Goal: Transaction & Acquisition: Book appointment/travel/reservation

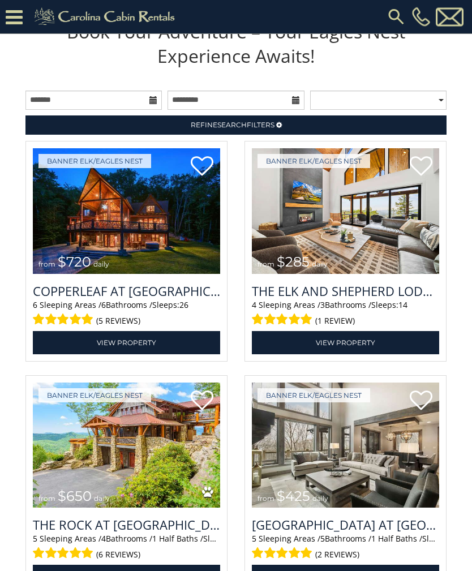
scroll to position [1075, 0]
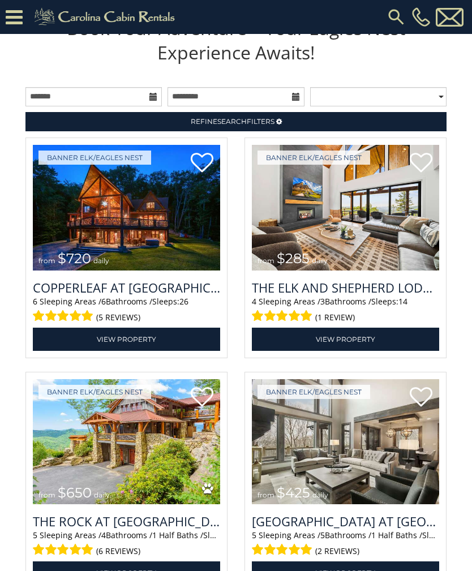
click at [138, 351] on link "View Property" at bounding box center [126, 339] width 187 height 23
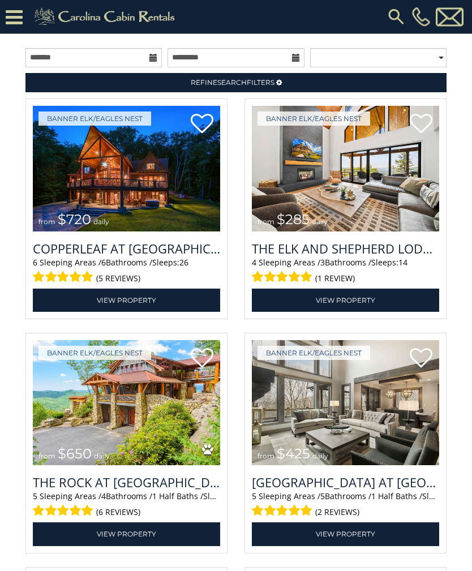
scroll to position [1114, 0]
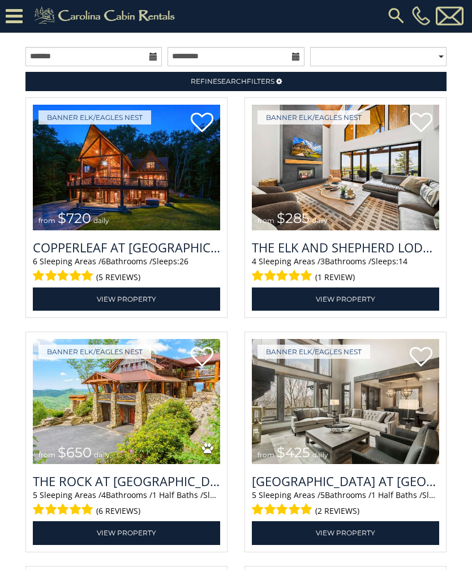
click at [151, 312] on link "View Property" at bounding box center [126, 300] width 187 height 23
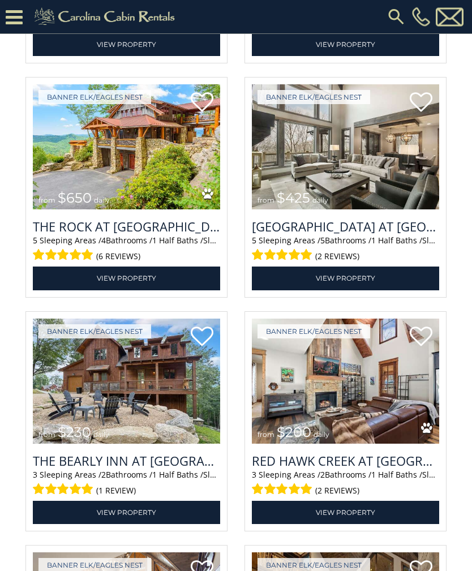
scroll to position [1370, 0]
click at [363, 290] on link "View Property" at bounding box center [345, 278] width 187 height 23
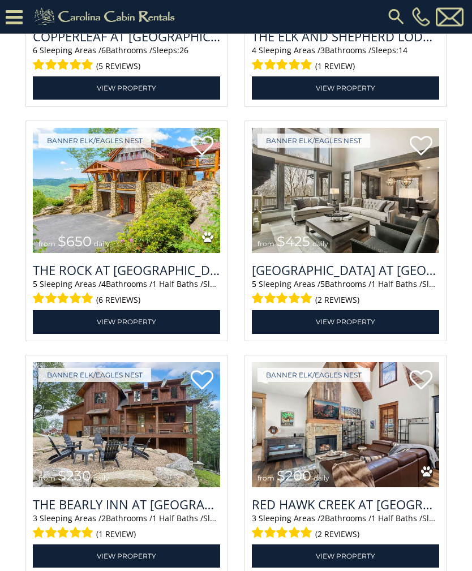
scroll to position [1327, 0]
click at [163, 334] on link "View Property" at bounding box center [126, 321] width 187 height 23
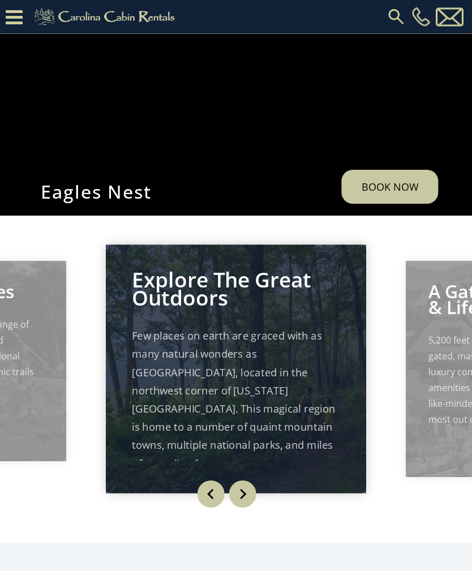
scroll to position [0, 0]
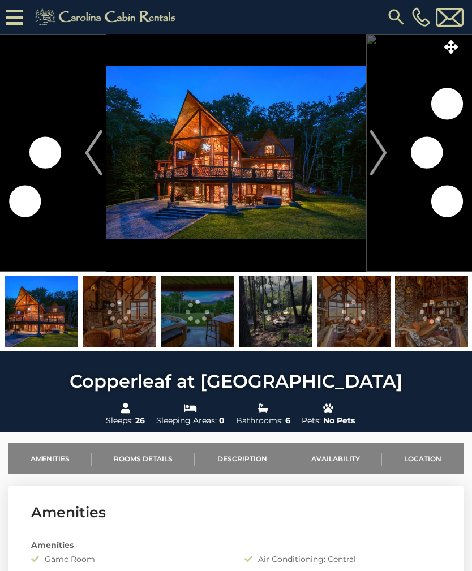
click at [384, 163] on img "Next" at bounding box center [378, 152] width 17 height 45
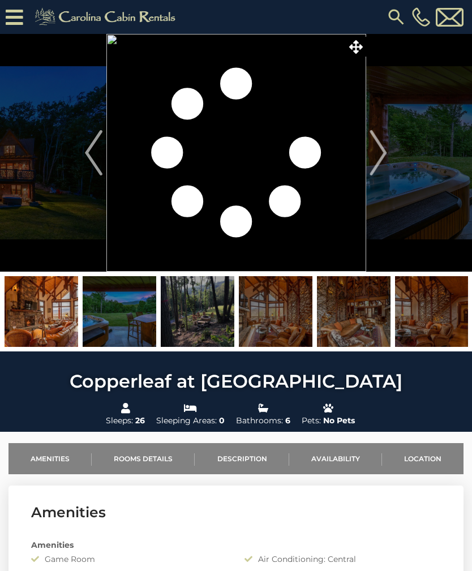
click at [379, 159] on img "Next" at bounding box center [378, 152] width 17 height 45
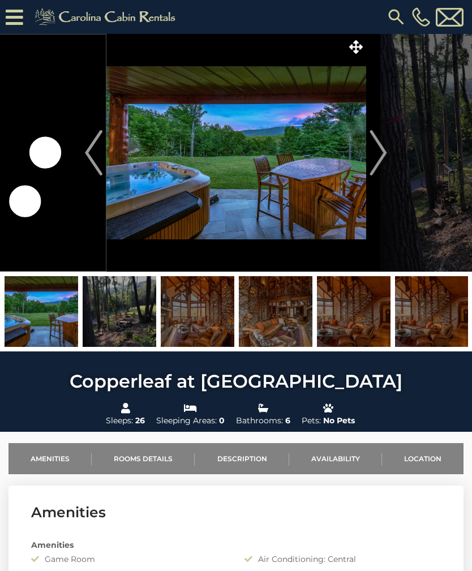
click at [385, 159] on img "Next" at bounding box center [378, 152] width 17 height 45
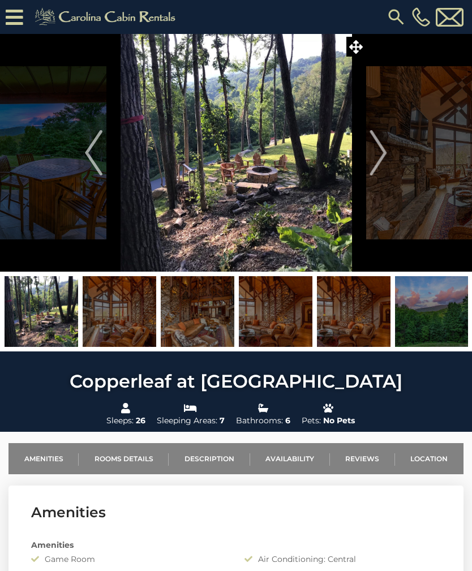
click at [383, 154] on img "Next" at bounding box center [378, 152] width 17 height 45
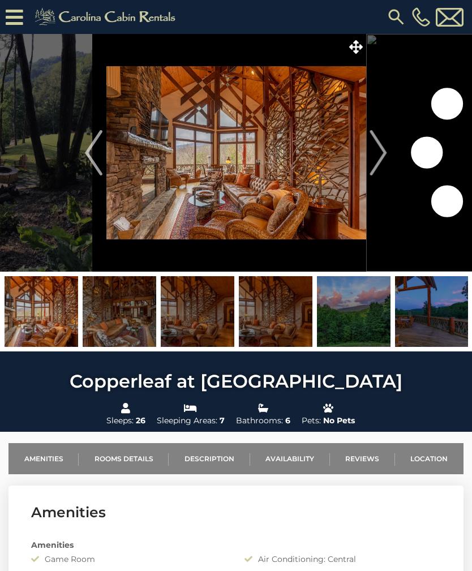
click at [384, 153] on img "Next" at bounding box center [378, 152] width 17 height 45
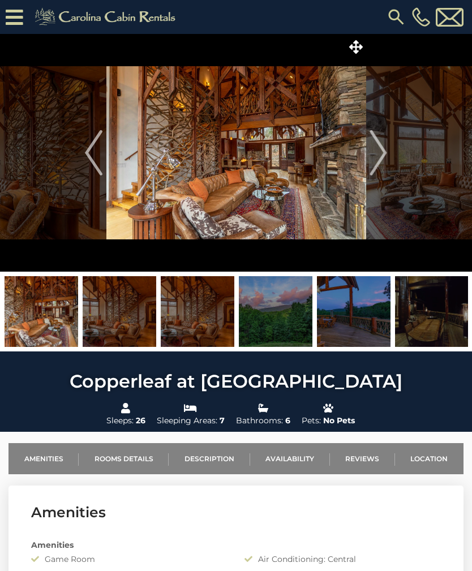
click at [381, 158] on img "Next" at bounding box center [378, 152] width 17 height 45
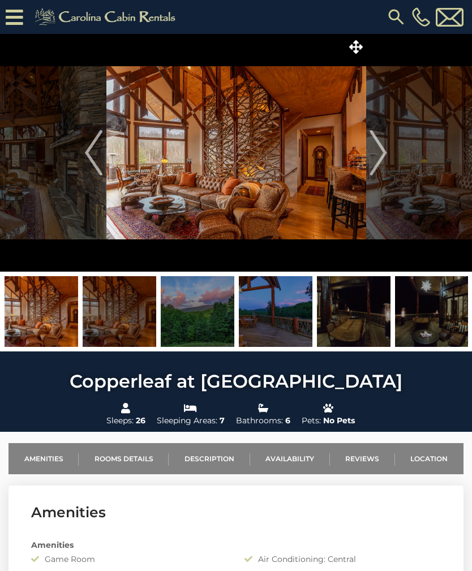
click at [378, 161] on img "Next" at bounding box center [378, 152] width 17 height 45
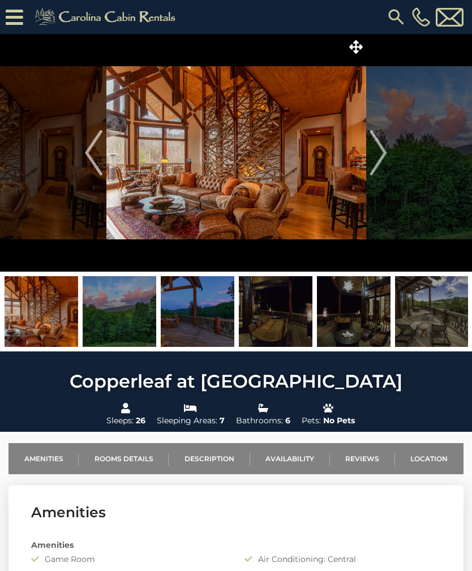
click at [380, 165] on img "Next" at bounding box center [378, 152] width 17 height 45
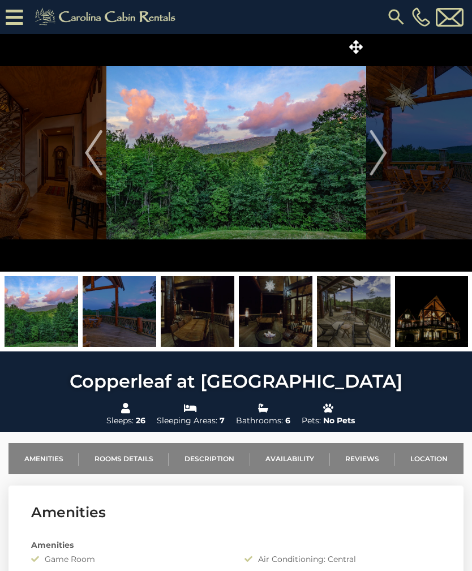
click at [383, 160] on img "Next" at bounding box center [378, 152] width 17 height 45
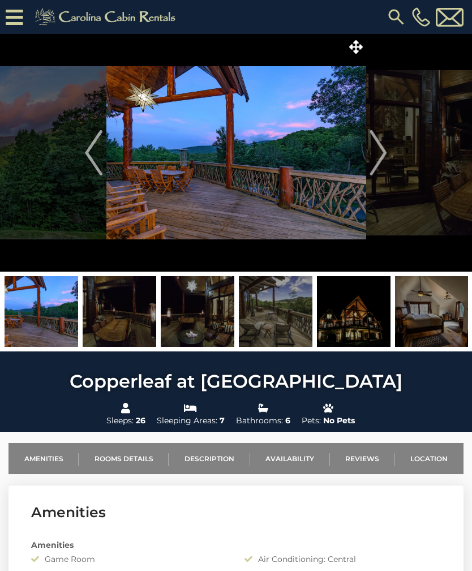
click at [382, 161] on img "Next" at bounding box center [378, 152] width 17 height 45
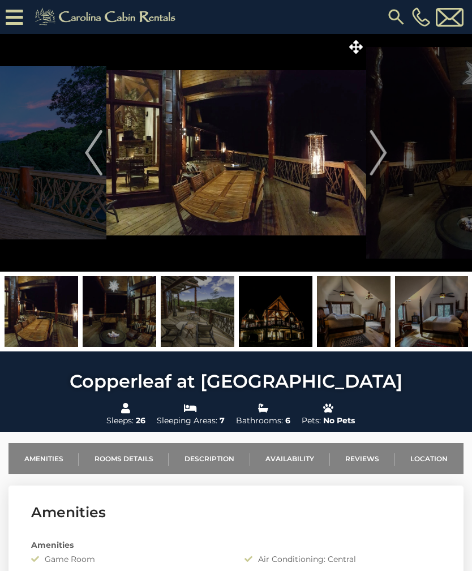
click at [381, 165] on img "Next" at bounding box center [378, 152] width 17 height 45
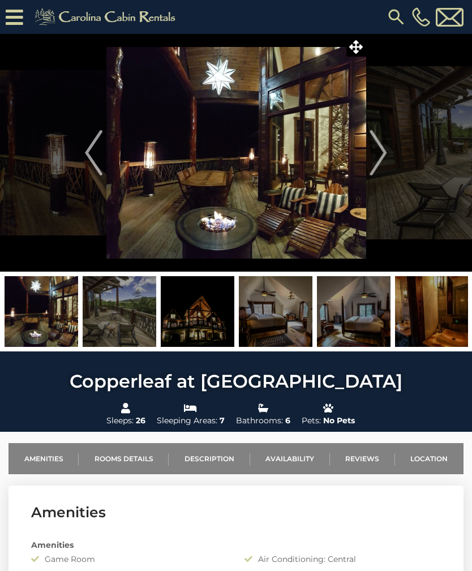
click at [382, 166] on img "Next" at bounding box center [378, 152] width 17 height 45
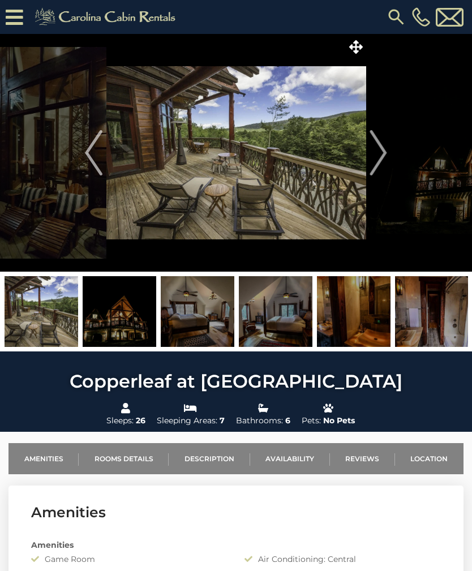
click at [378, 165] on img "Next" at bounding box center [378, 152] width 17 height 45
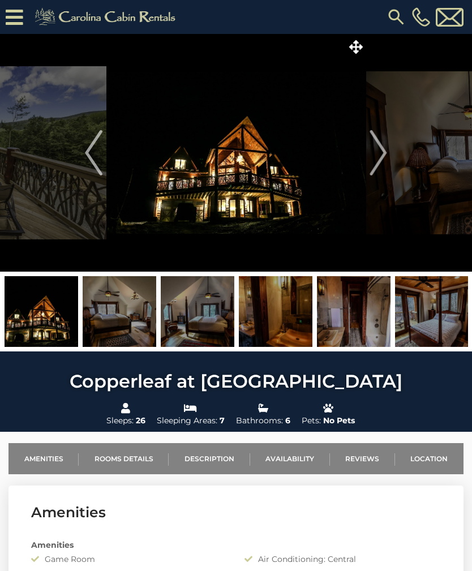
click at [380, 166] on img "Next" at bounding box center [378, 152] width 17 height 45
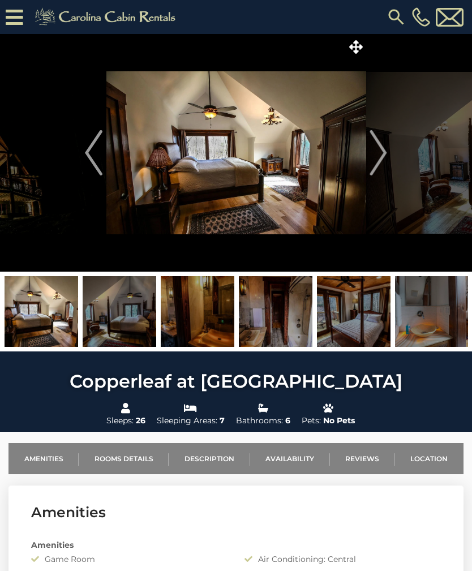
click at [382, 168] on img "Next" at bounding box center [378, 152] width 17 height 45
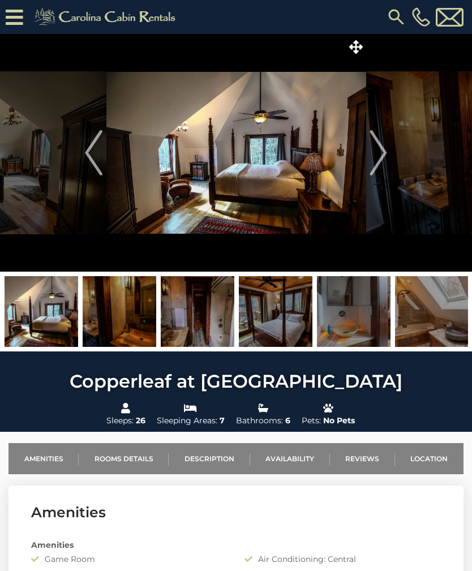
click at [384, 165] on img "Next" at bounding box center [378, 152] width 17 height 45
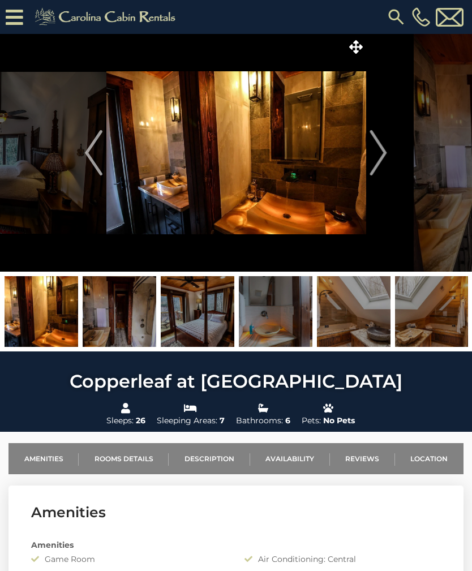
click at [383, 166] on img "Next" at bounding box center [378, 152] width 17 height 45
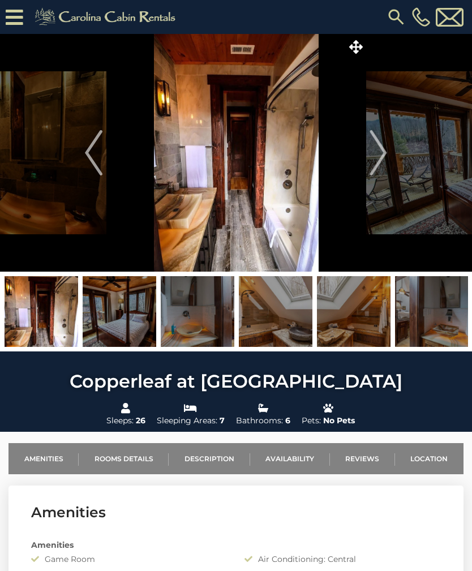
click at [382, 169] on img "Next" at bounding box center [378, 152] width 17 height 45
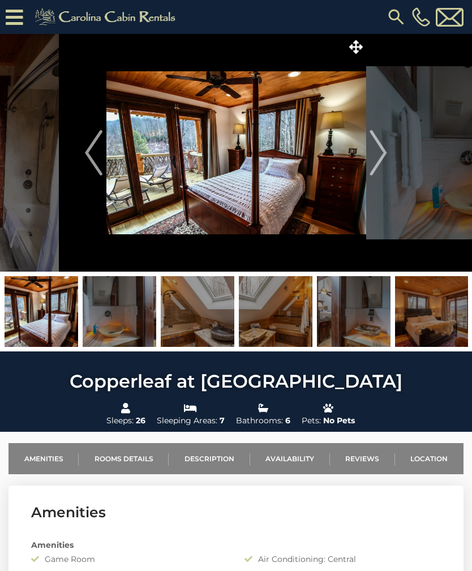
click at [384, 166] on img "Next" at bounding box center [378, 152] width 17 height 45
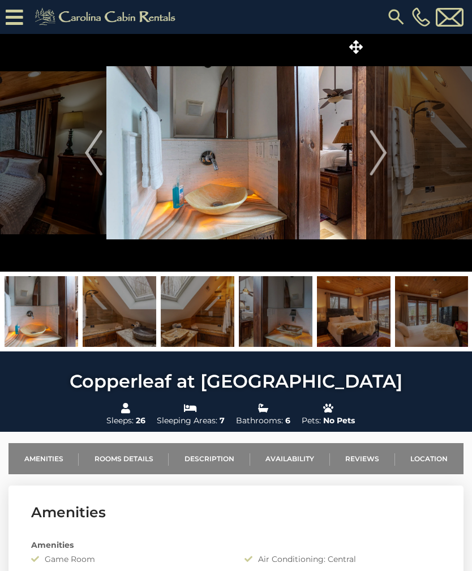
click at [383, 165] on img "Next" at bounding box center [378, 152] width 17 height 45
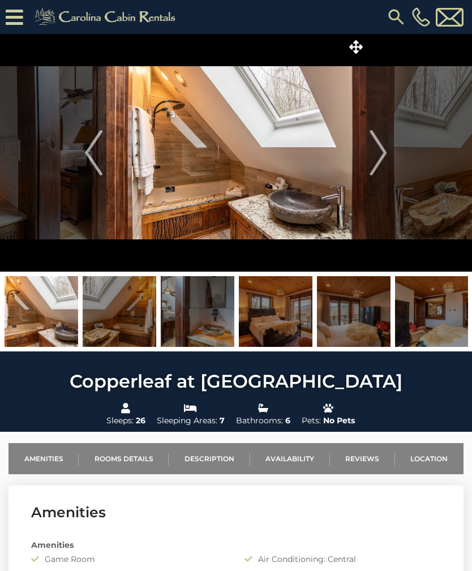
click at [384, 166] on img "Next" at bounding box center [378, 152] width 17 height 45
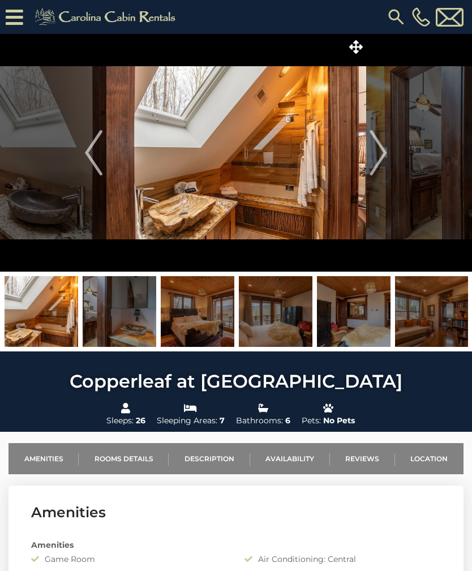
click at [384, 166] on img "Next" at bounding box center [378, 152] width 17 height 45
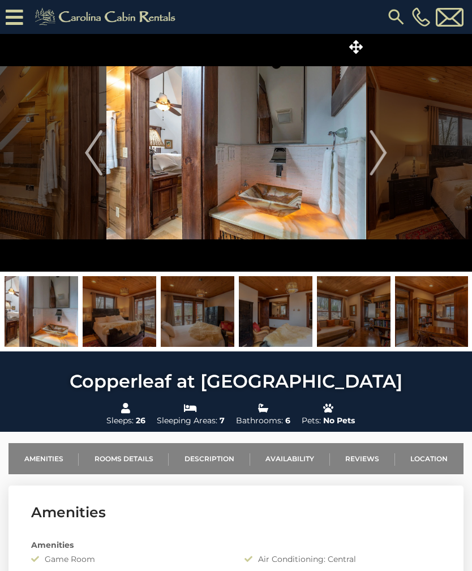
click at [388, 165] on button "Next" at bounding box center [378, 153] width 25 height 238
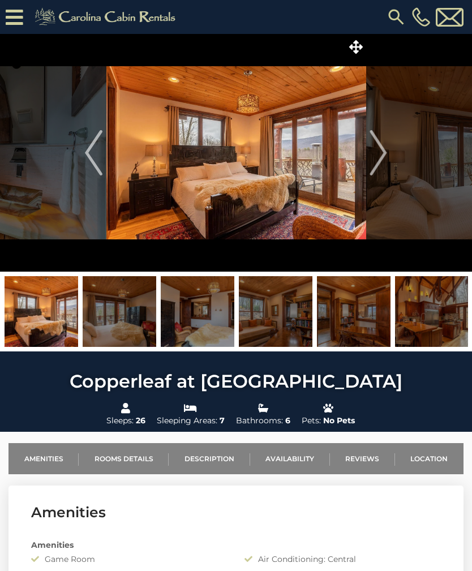
click at [387, 156] on button "Next" at bounding box center [378, 153] width 25 height 238
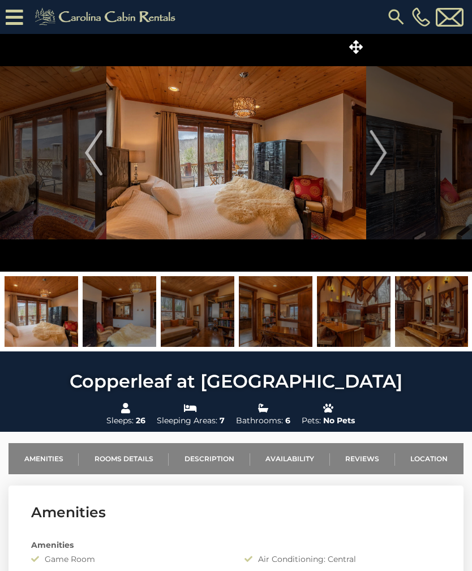
click at [383, 159] on img "Next" at bounding box center [378, 152] width 17 height 45
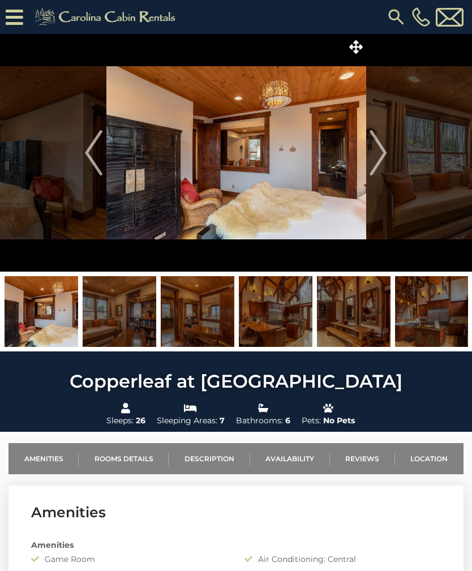
click at [382, 159] on img "Next" at bounding box center [378, 152] width 17 height 45
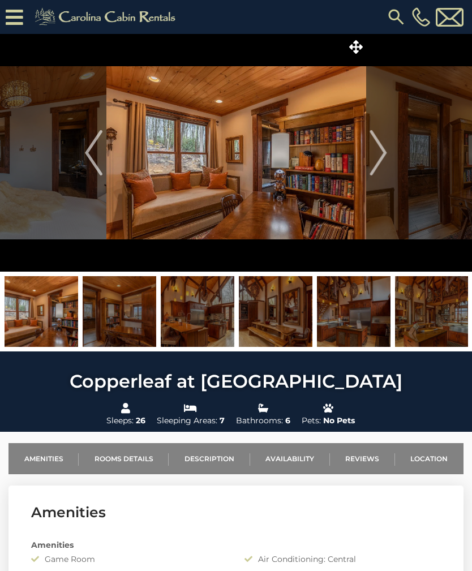
click at [387, 159] on button "Next" at bounding box center [378, 153] width 25 height 238
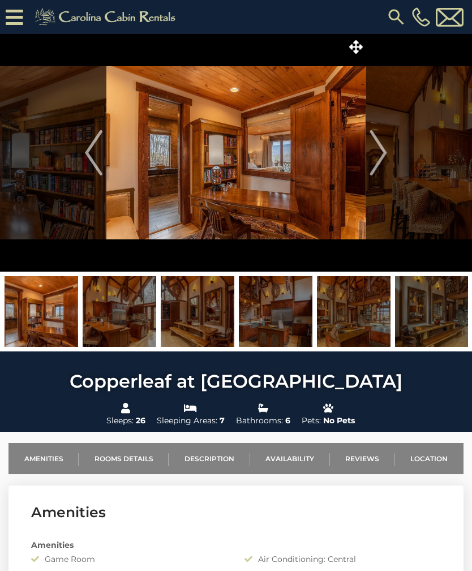
click at [387, 162] on button "Next" at bounding box center [378, 153] width 25 height 238
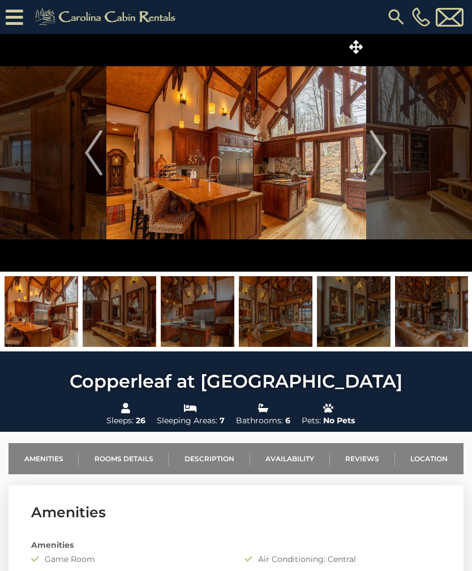
click at [388, 167] on button "Next" at bounding box center [378, 153] width 25 height 238
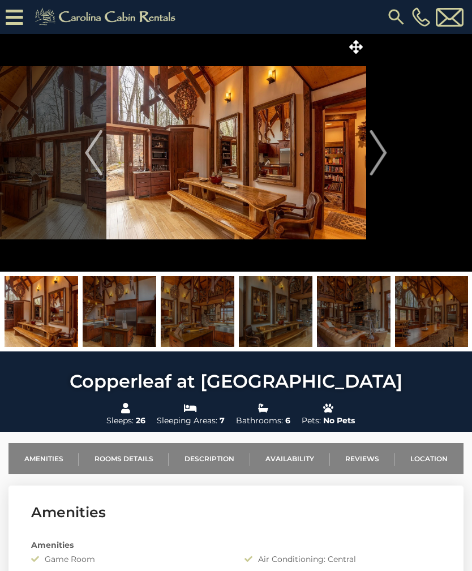
click at [391, 164] on button "Next" at bounding box center [378, 153] width 25 height 238
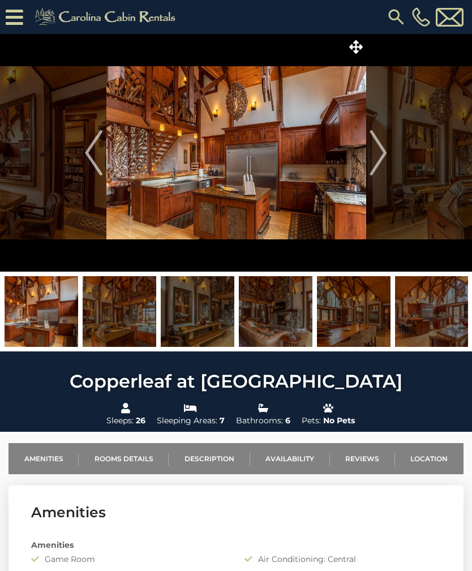
click at [388, 166] on button "Next" at bounding box center [378, 153] width 25 height 238
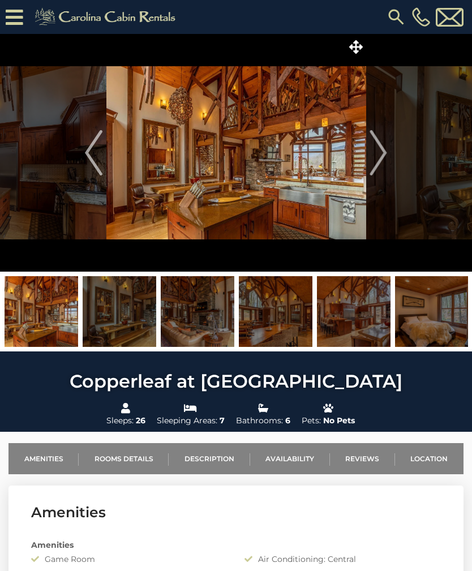
click at [389, 168] on button "Next" at bounding box center [378, 153] width 25 height 238
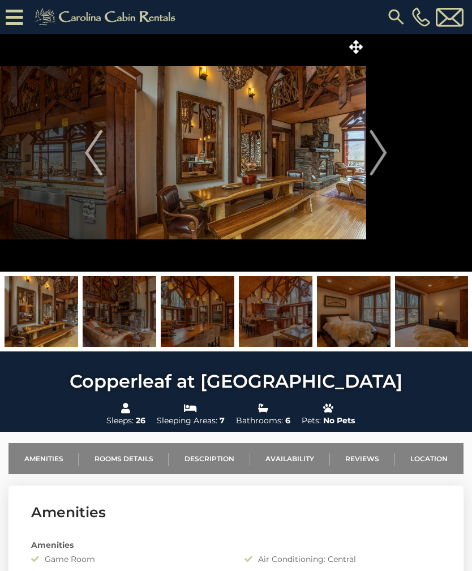
click at [388, 164] on button "Next" at bounding box center [378, 153] width 25 height 238
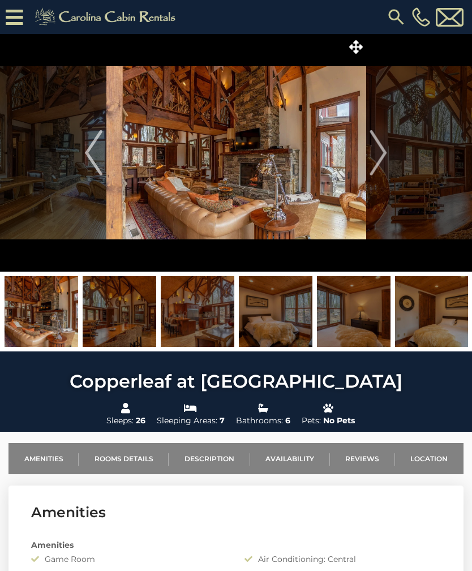
click at [390, 164] on button "Next" at bounding box center [378, 153] width 25 height 238
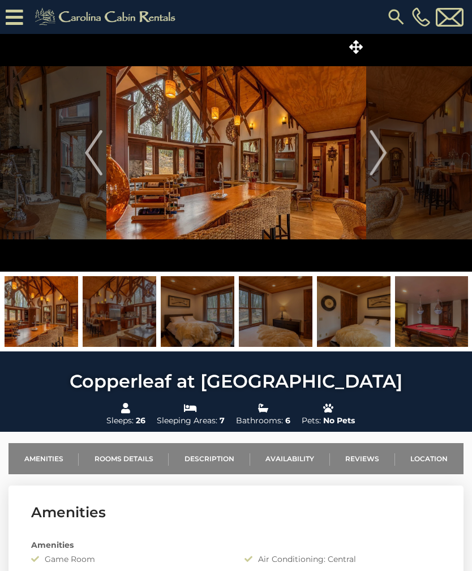
click at [389, 164] on button "Next" at bounding box center [378, 153] width 25 height 238
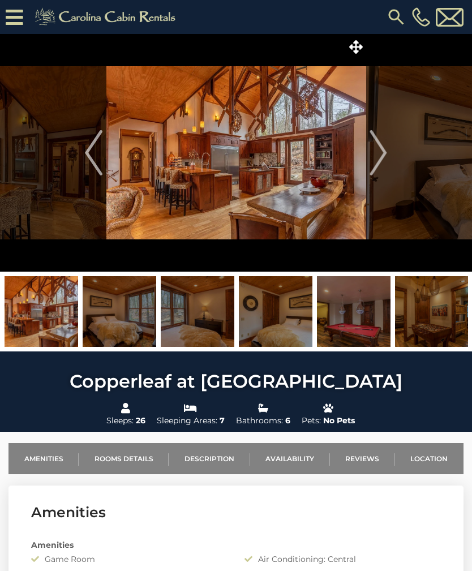
click at [389, 164] on button "Next" at bounding box center [378, 153] width 25 height 238
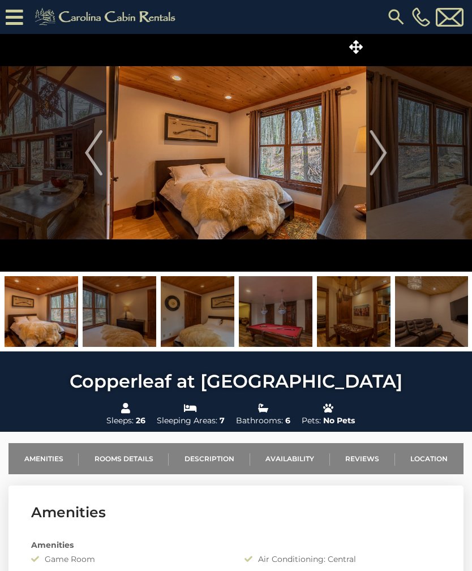
click at [388, 164] on button "Next" at bounding box center [378, 153] width 25 height 238
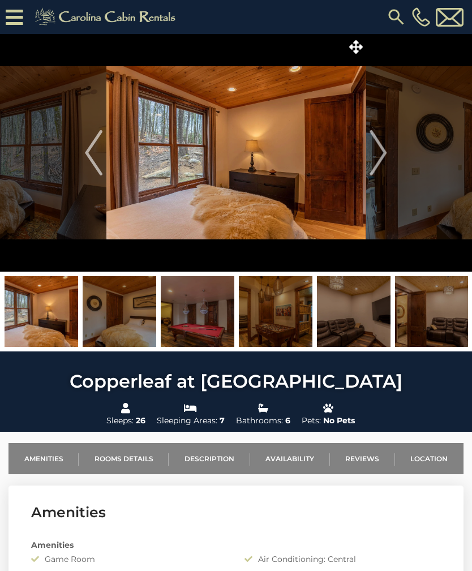
click at [384, 165] on img "Next" at bounding box center [378, 152] width 17 height 45
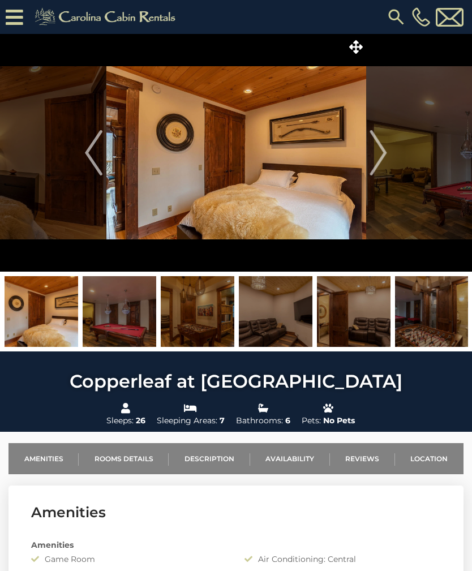
click at [389, 165] on button "Next" at bounding box center [378, 153] width 25 height 238
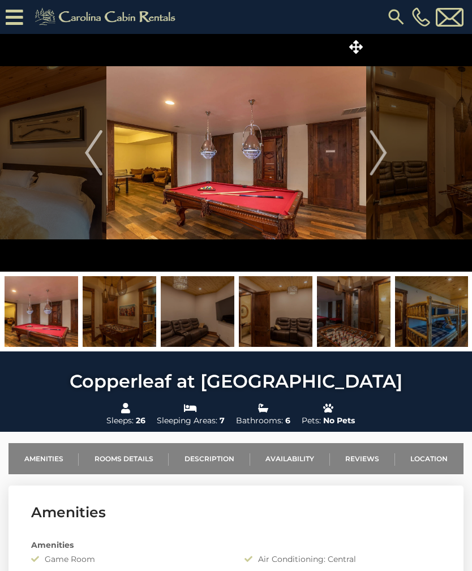
click at [389, 164] on button "Next" at bounding box center [378, 153] width 25 height 238
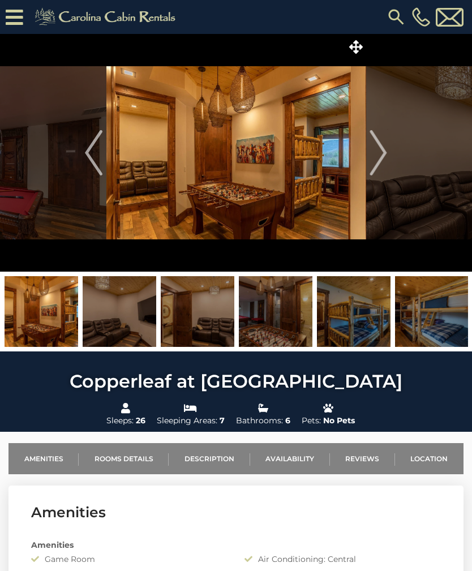
click at [384, 165] on img "Next" at bounding box center [378, 152] width 17 height 45
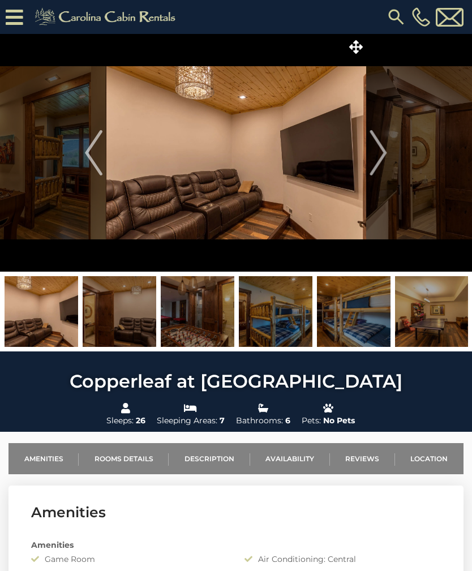
click at [384, 166] on img "Next" at bounding box center [378, 152] width 17 height 45
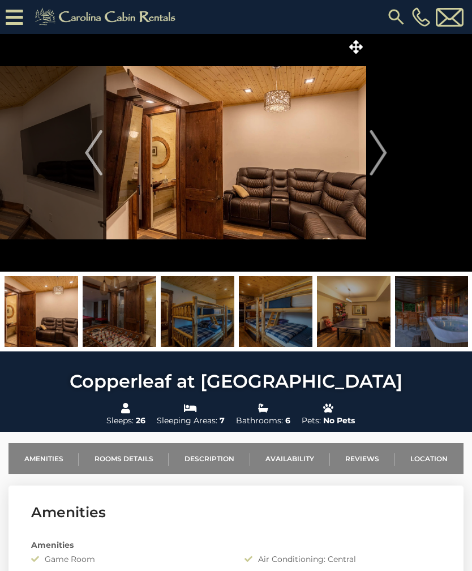
click at [388, 166] on button "Next" at bounding box center [378, 153] width 25 height 238
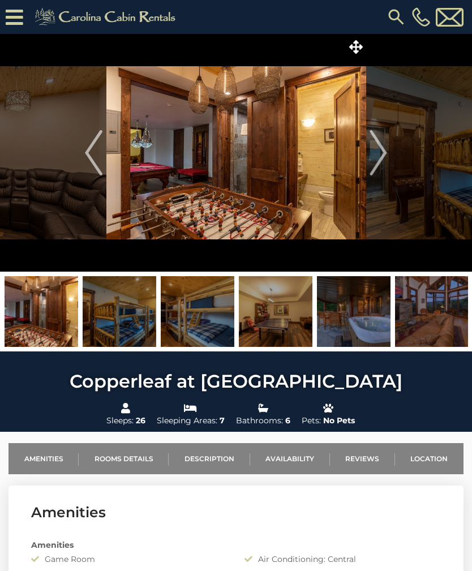
click at [386, 168] on img "Next" at bounding box center [378, 152] width 17 height 45
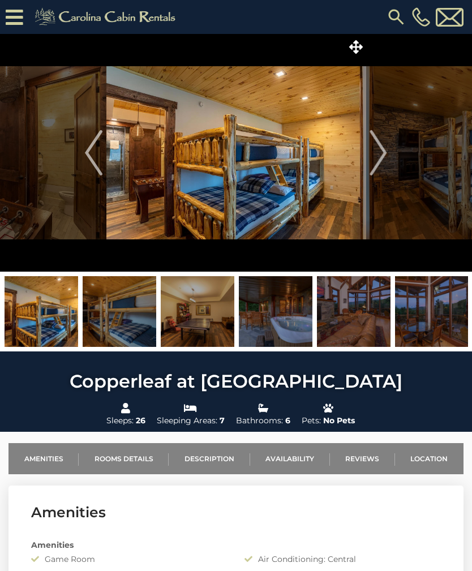
click at [386, 165] on img "Next" at bounding box center [378, 152] width 17 height 45
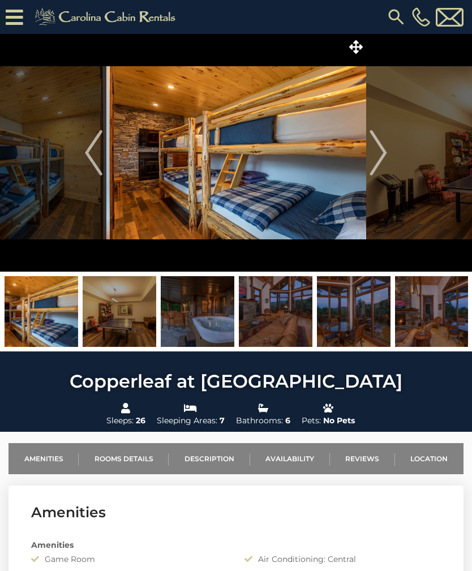
click at [390, 168] on button "Next" at bounding box center [378, 153] width 25 height 238
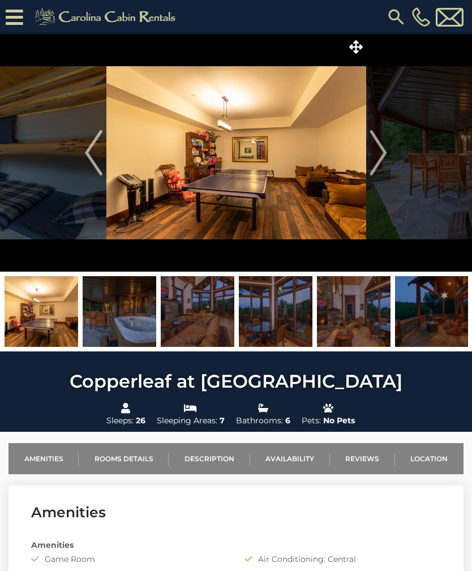
click at [387, 163] on img "Next" at bounding box center [378, 152] width 17 height 45
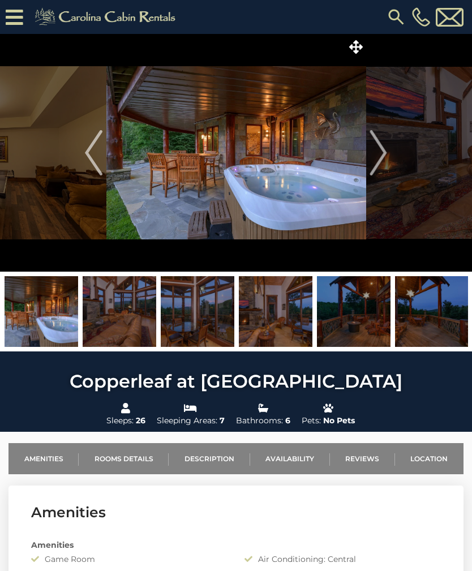
click at [387, 159] on img "Next" at bounding box center [378, 152] width 17 height 45
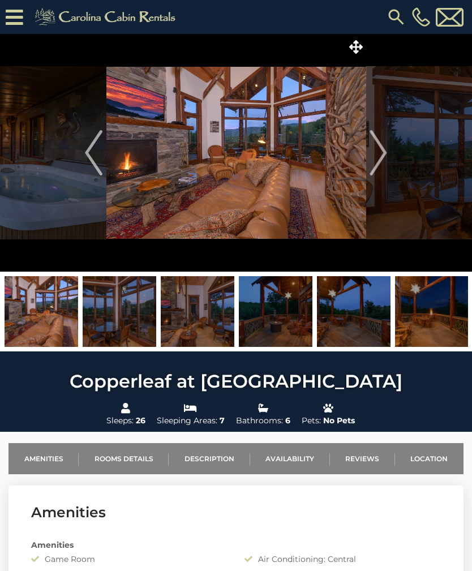
click at [383, 156] on img "Next" at bounding box center [378, 152] width 17 height 45
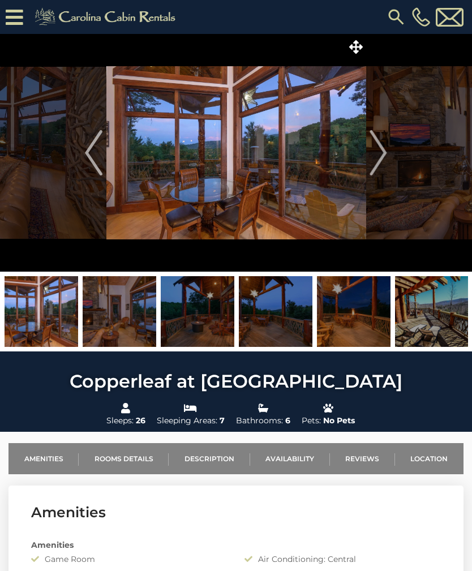
click at [384, 165] on img "Next" at bounding box center [378, 152] width 17 height 45
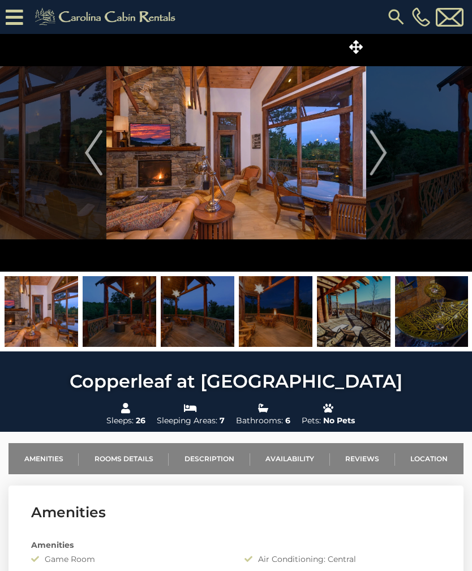
click at [388, 159] on button "Next" at bounding box center [378, 153] width 25 height 238
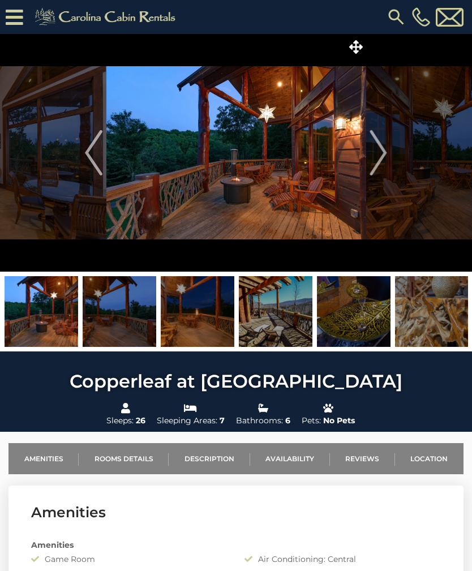
click at [379, 149] on img "Next" at bounding box center [378, 152] width 17 height 45
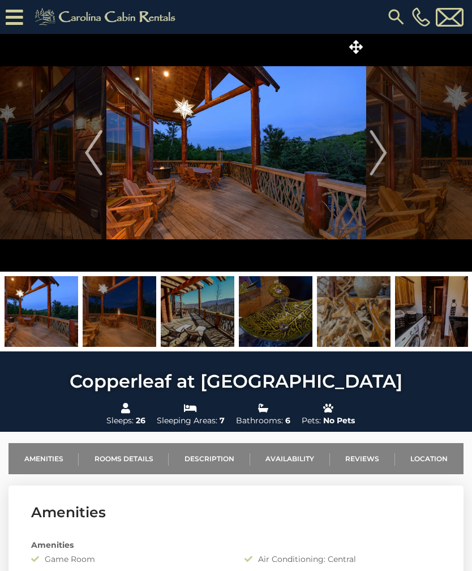
click at [377, 157] on img "Next" at bounding box center [378, 152] width 17 height 45
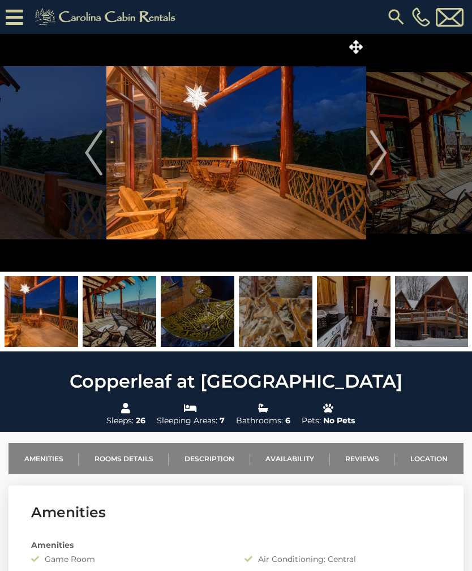
click at [390, 160] on button "Next" at bounding box center [378, 153] width 25 height 238
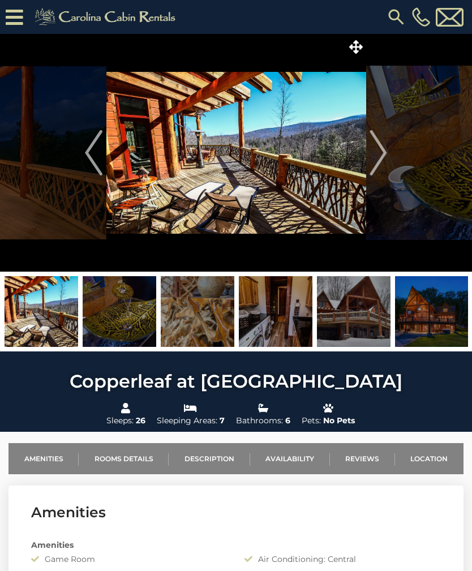
click at [390, 159] on button "Next" at bounding box center [378, 153] width 25 height 238
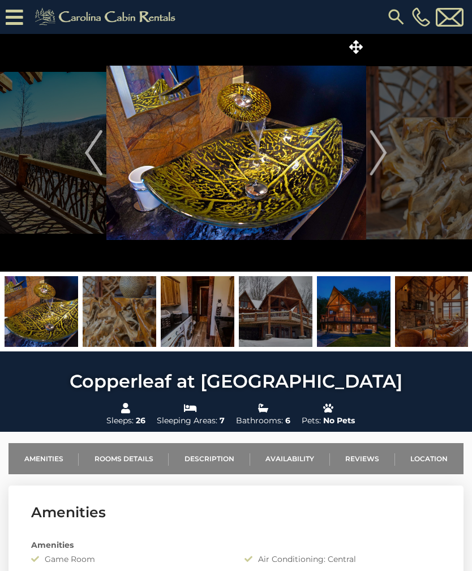
click at [386, 158] on img "Next" at bounding box center [378, 152] width 17 height 45
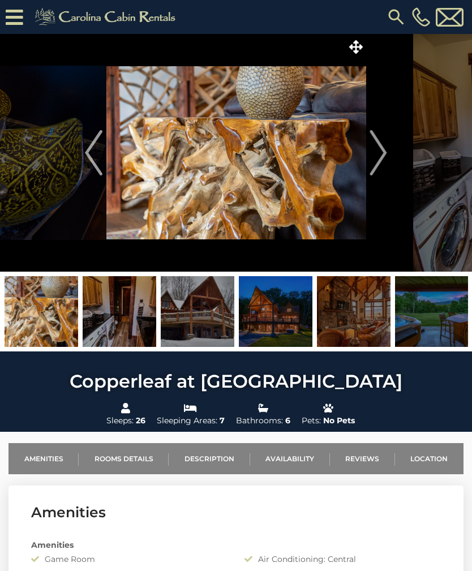
click at [384, 151] on img "Next" at bounding box center [378, 152] width 17 height 45
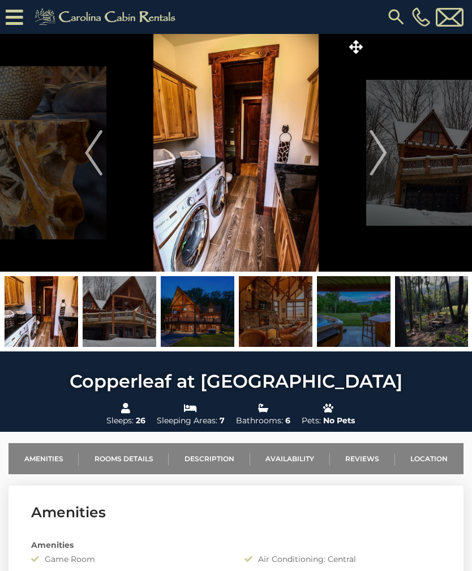
click at [387, 162] on img "Next" at bounding box center [378, 152] width 17 height 45
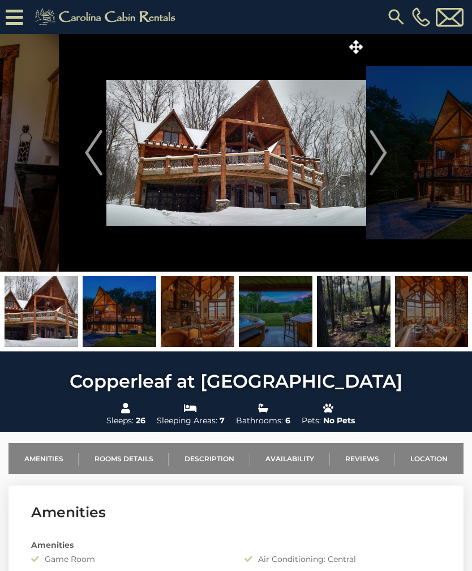
click at [388, 154] on button "Next" at bounding box center [378, 153] width 25 height 238
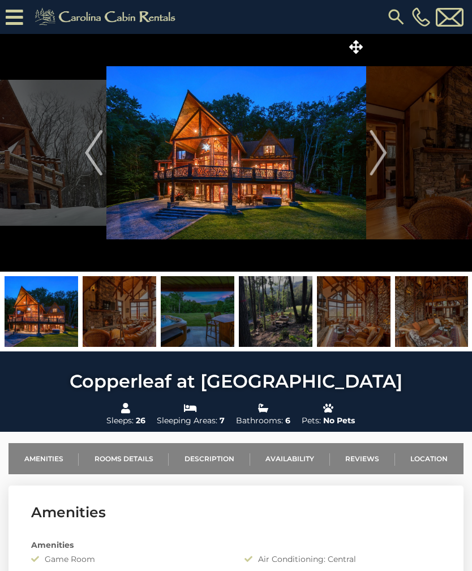
click at [386, 158] on img "Next" at bounding box center [378, 152] width 17 height 45
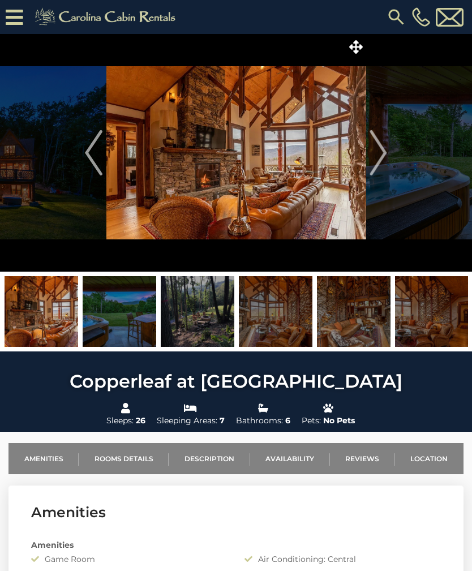
click at [384, 162] on img "Next" at bounding box center [378, 152] width 17 height 45
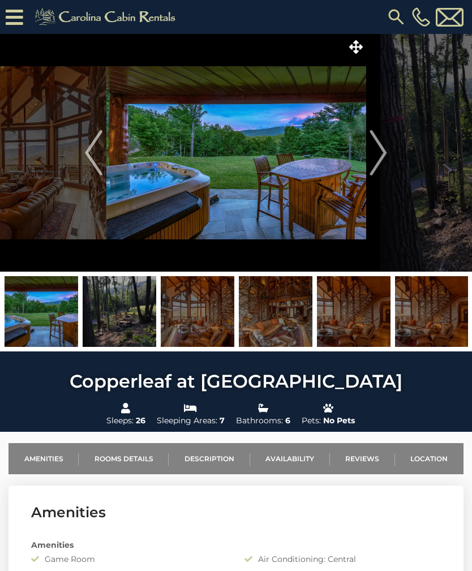
click at [388, 158] on button "Next" at bounding box center [378, 153] width 25 height 238
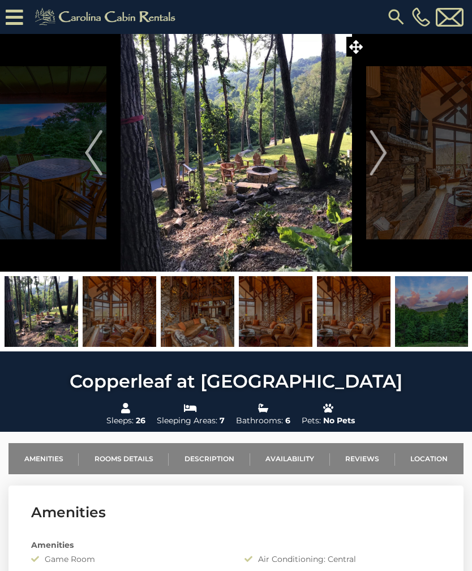
click at [389, 156] on button "Next" at bounding box center [378, 153] width 25 height 238
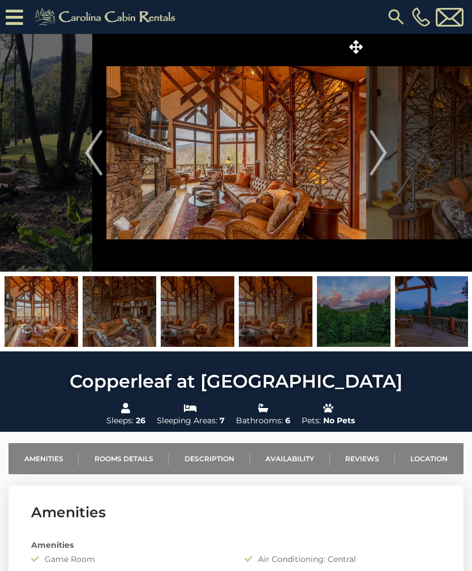
click at [383, 158] on img "Next" at bounding box center [378, 152] width 17 height 45
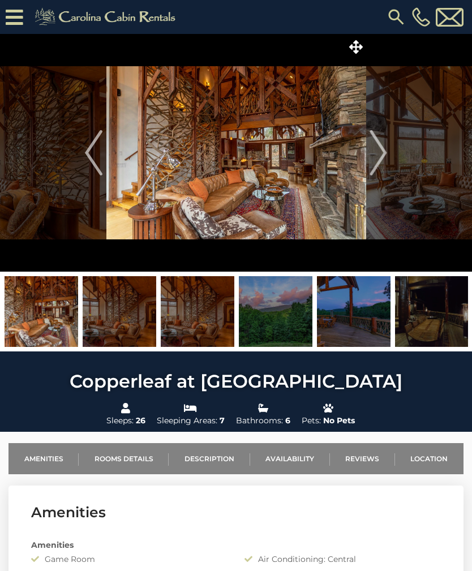
click at [386, 153] on img "Next" at bounding box center [378, 152] width 17 height 45
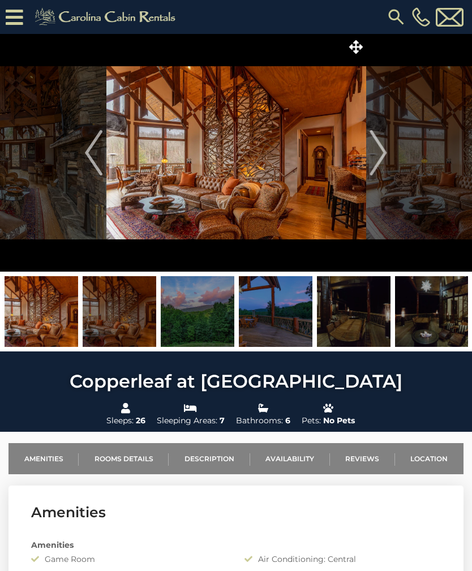
click at [390, 158] on button "Next" at bounding box center [378, 153] width 25 height 238
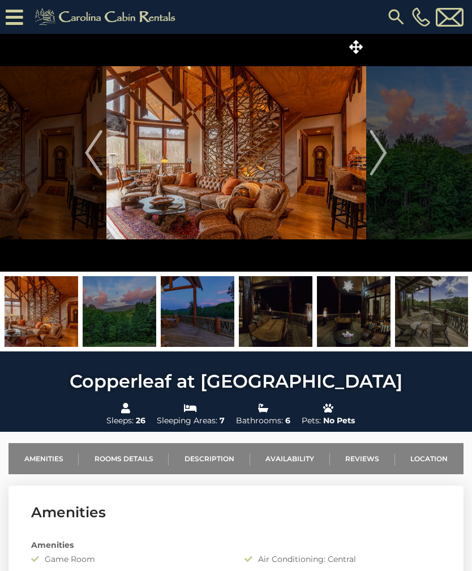
click at [388, 152] on button "Next" at bounding box center [378, 153] width 25 height 238
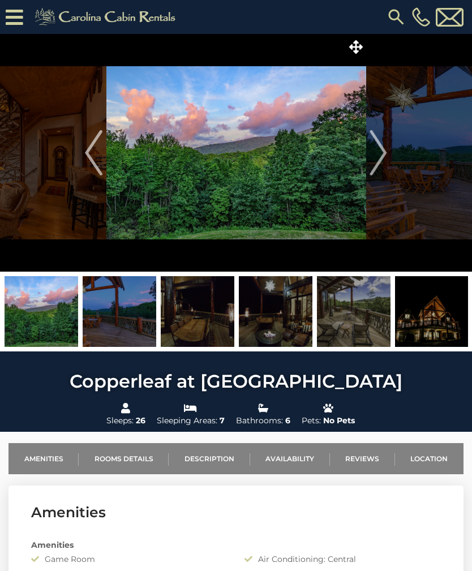
click at [388, 157] on button "Next" at bounding box center [378, 153] width 25 height 238
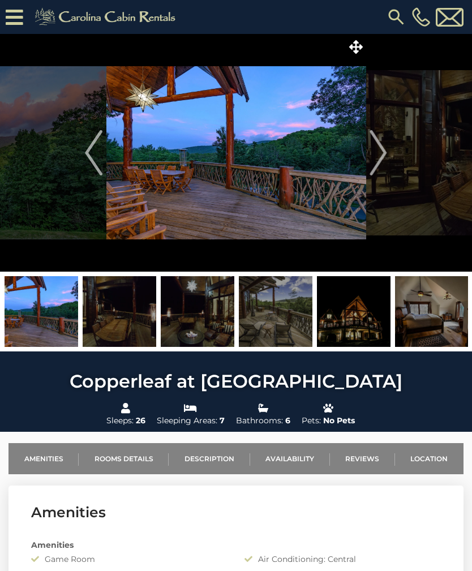
click at [386, 159] on img "Next" at bounding box center [378, 152] width 17 height 45
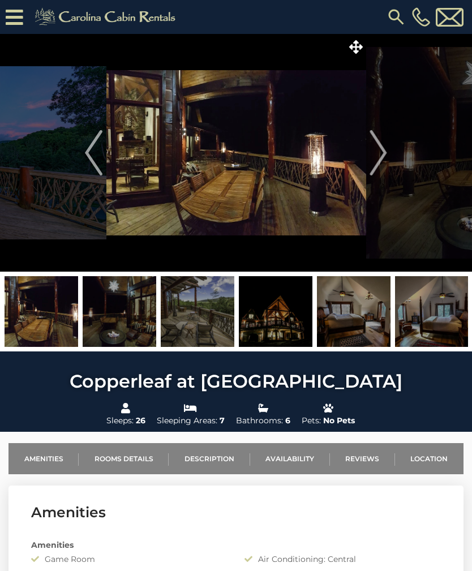
click at [385, 163] on img "Next" at bounding box center [378, 152] width 17 height 45
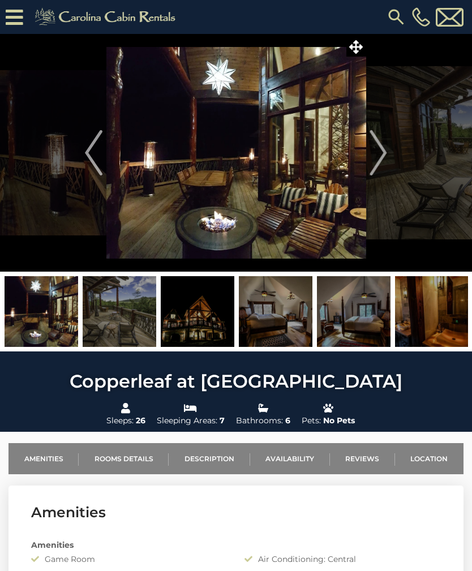
click at [384, 165] on img "Next" at bounding box center [378, 152] width 17 height 45
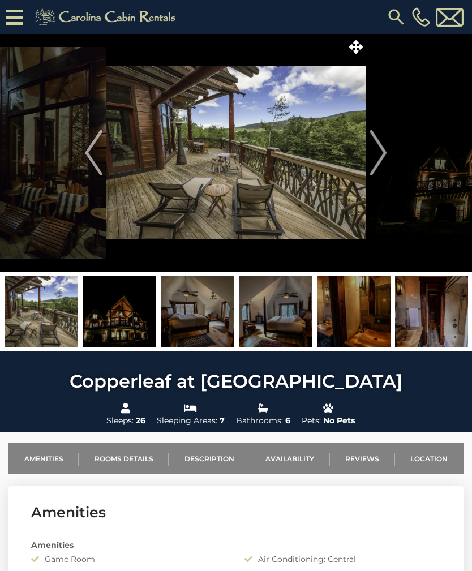
click at [387, 166] on img "Next" at bounding box center [378, 152] width 17 height 45
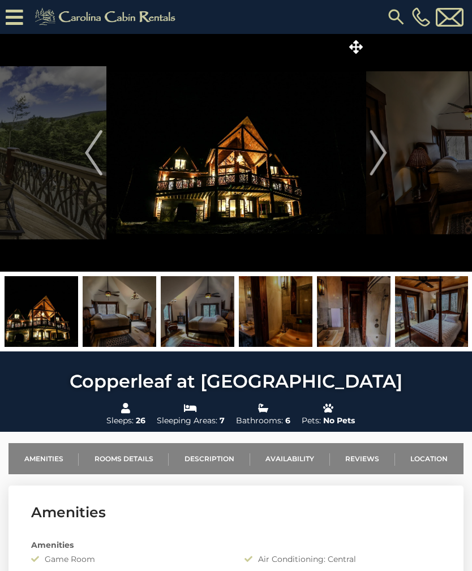
click at [385, 163] on img "Next" at bounding box center [378, 152] width 17 height 45
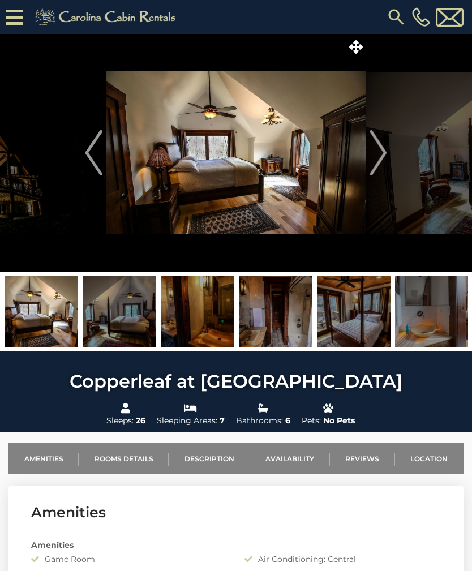
click at [391, 160] on button "Next" at bounding box center [378, 153] width 25 height 238
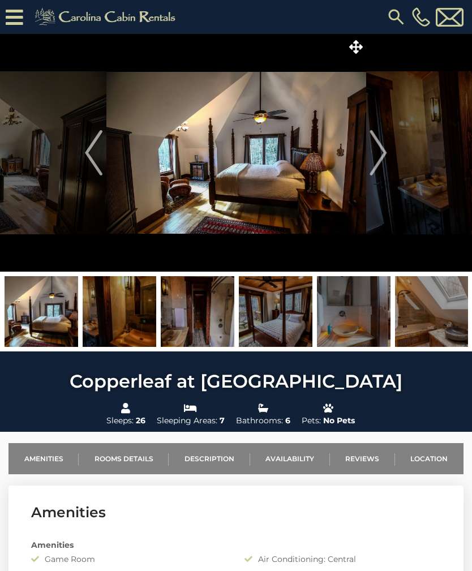
click at [391, 159] on button "Next" at bounding box center [378, 153] width 25 height 238
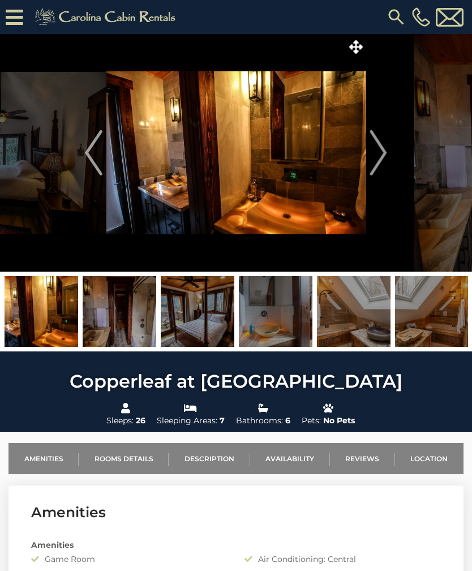
click at [391, 159] on button "Next" at bounding box center [378, 153] width 25 height 238
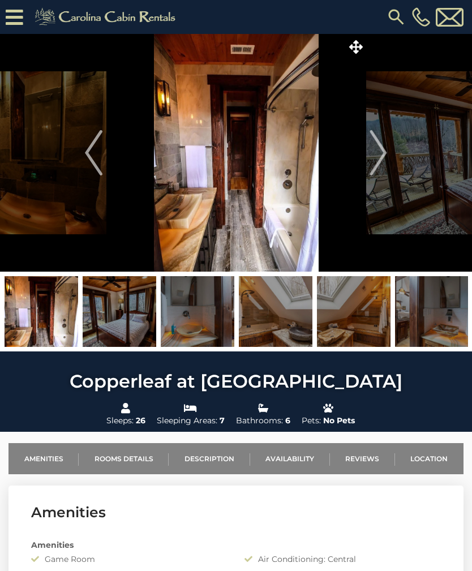
click at [388, 162] on button "Next" at bounding box center [378, 153] width 25 height 238
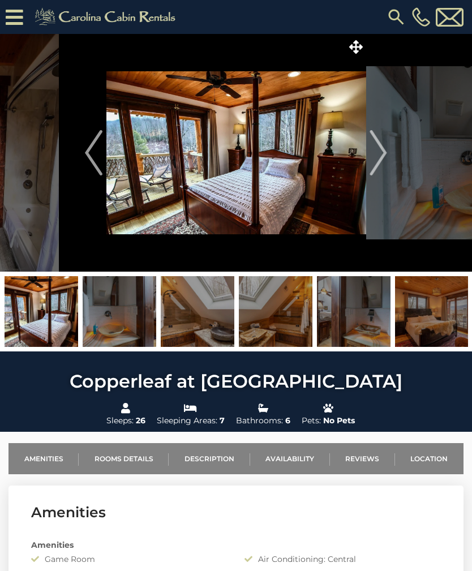
click at [389, 159] on button "Next" at bounding box center [378, 153] width 25 height 238
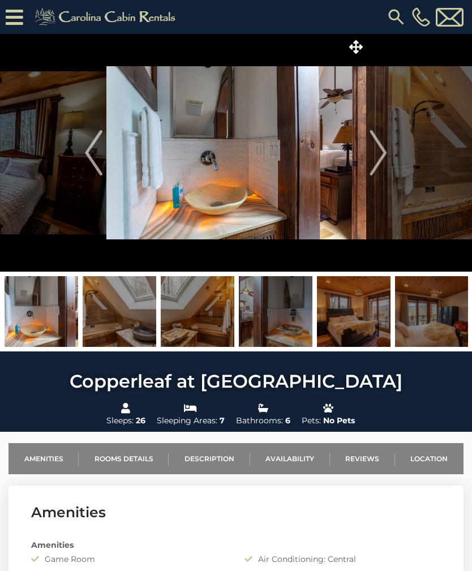
click at [386, 161] on img "Next" at bounding box center [378, 152] width 17 height 45
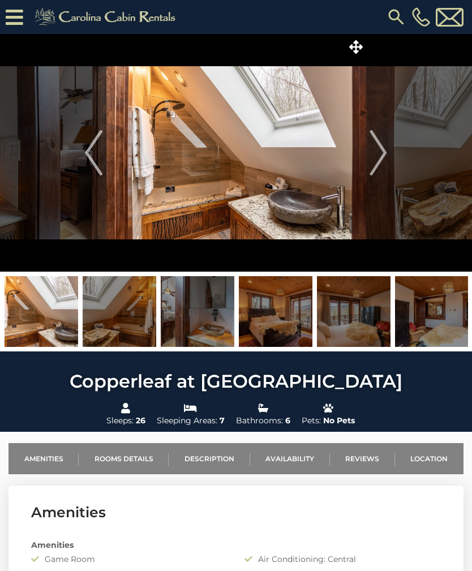
click at [386, 163] on img "Next" at bounding box center [378, 152] width 17 height 45
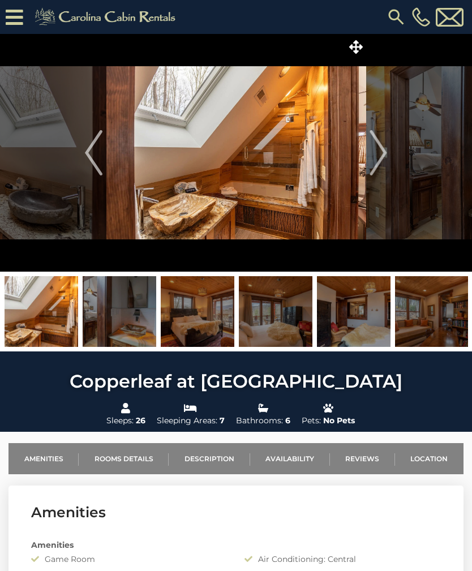
click at [388, 160] on button "Next" at bounding box center [378, 153] width 25 height 238
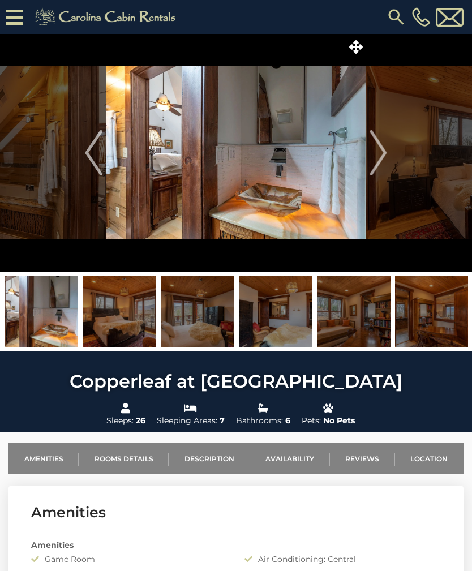
click at [387, 162] on button "Next" at bounding box center [378, 153] width 25 height 238
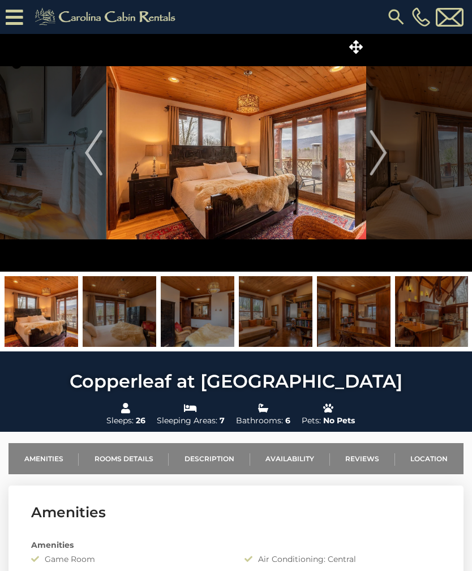
click at [382, 163] on img "Next" at bounding box center [378, 152] width 17 height 45
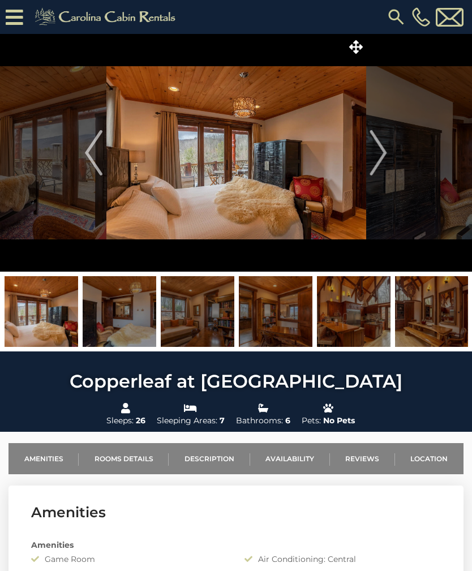
click at [388, 158] on button "Next" at bounding box center [378, 153] width 25 height 238
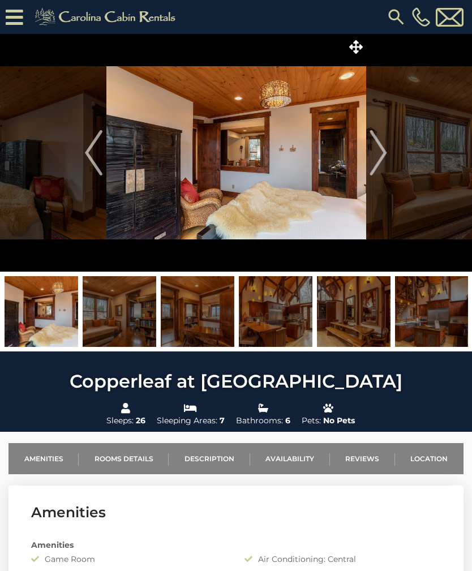
click at [388, 159] on button "Next" at bounding box center [378, 153] width 25 height 238
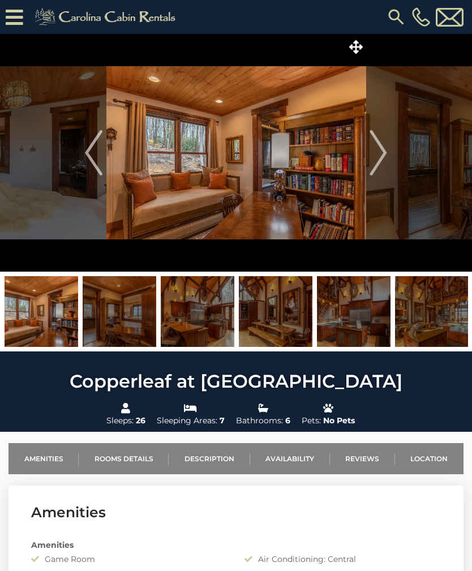
click at [388, 162] on button "Next" at bounding box center [378, 153] width 25 height 238
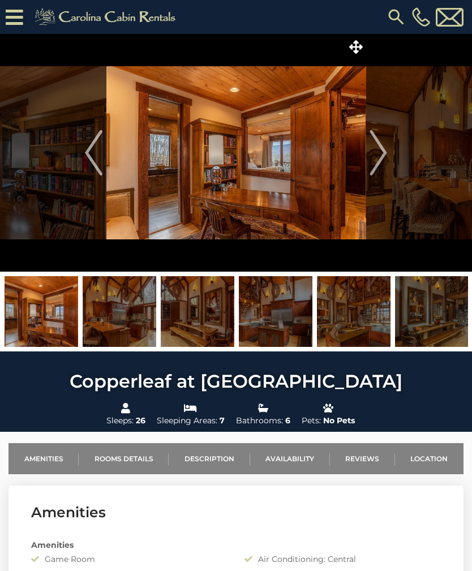
click at [385, 163] on img "Next" at bounding box center [378, 152] width 17 height 45
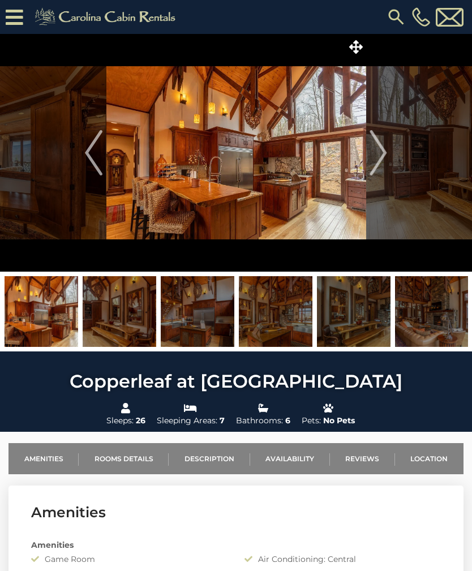
click at [388, 165] on button "Next" at bounding box center [378, 153] width 25 height 238
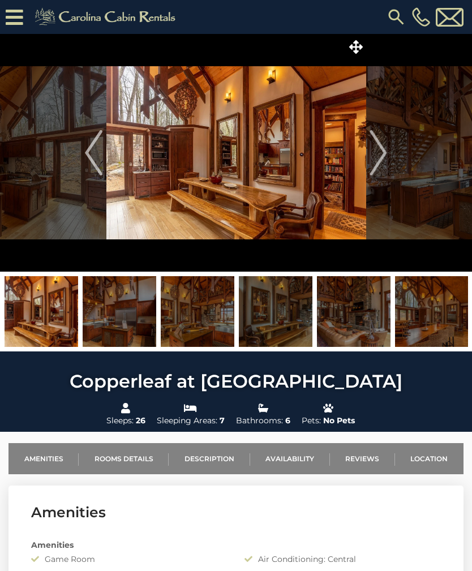
click at [385, 165] on img "Next" at bounding box center [378, 152] width 17 height 45
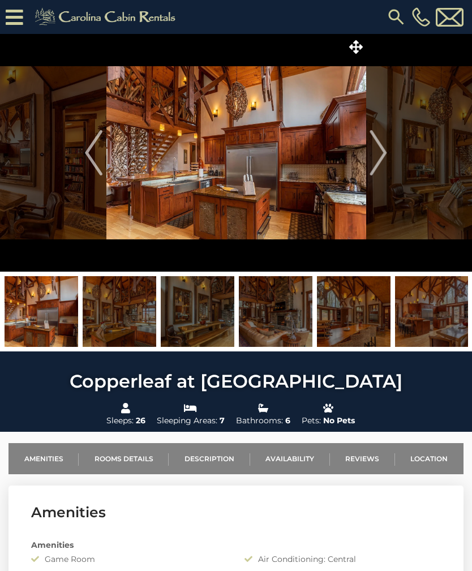
click at [390, 164] on button "Next" at bounding box center [378, 153] width 25 height 238
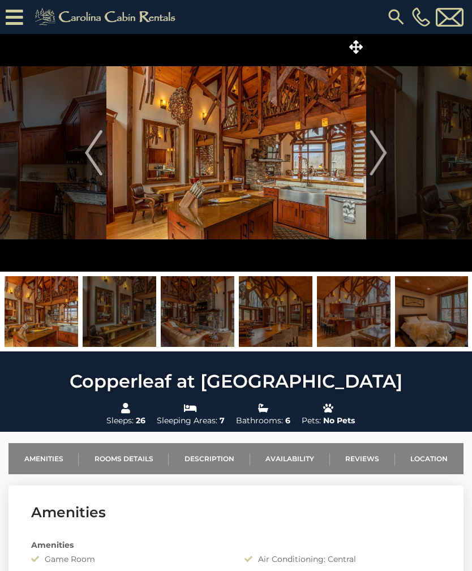
click at [383, 166] on img "Next" at bounding box center [378, 152] width 17 height 45
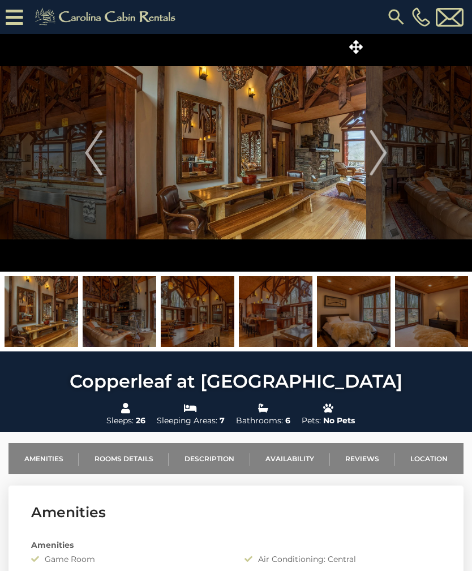
click at [387, 167] on img "Next" at bounding box center [378, 152] width 17 height 45
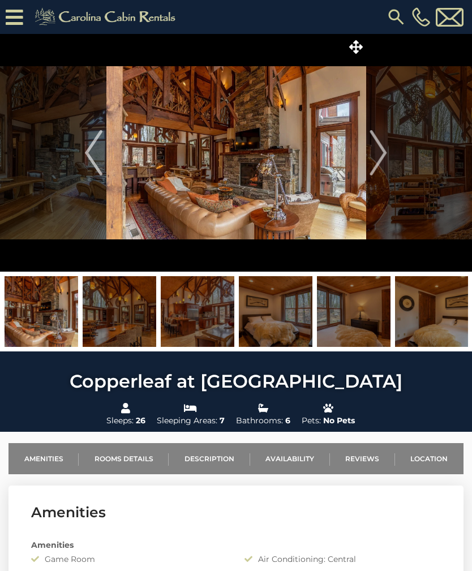
click at [388, 168] on button "Next" at bounding box center [378, 153] width 25 height 238
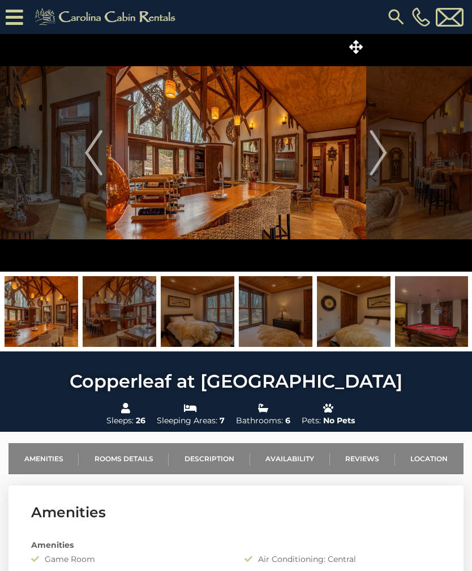
click at [387, 166] on img "Next" at bounding box center [378, 152] width 17 height 45
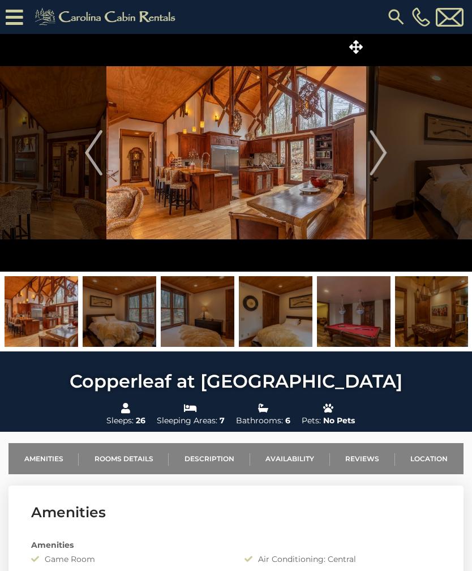
click at [390, 163] on button "Next" at bounding box center [378, 153] width 25 height 238
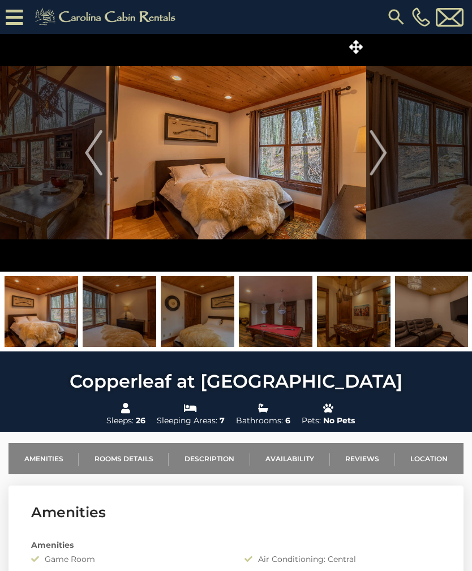
click at [389, 166] on button "Next" at bounding box center [378, 153] width 25 height 238
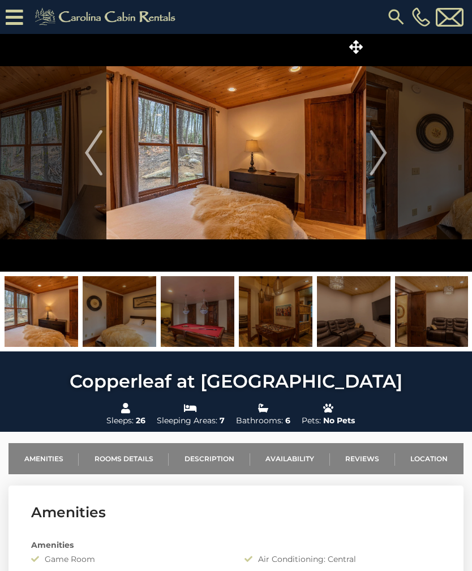
click at [391, 165] on button "Next" at bounding box center [378, 153] width 25 height 238
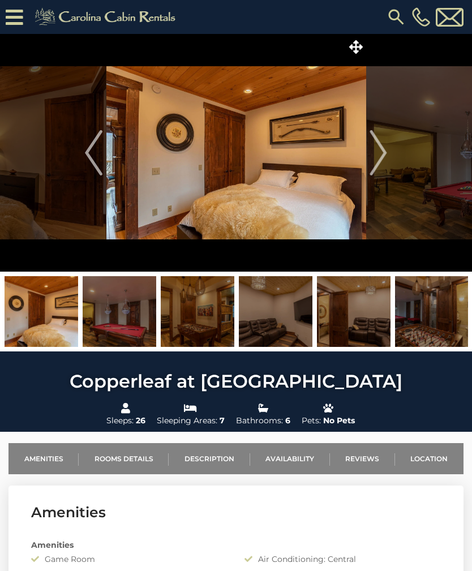
click at [390, 164] on button "Next" at bounding box center [378, 153] width 25 height 238
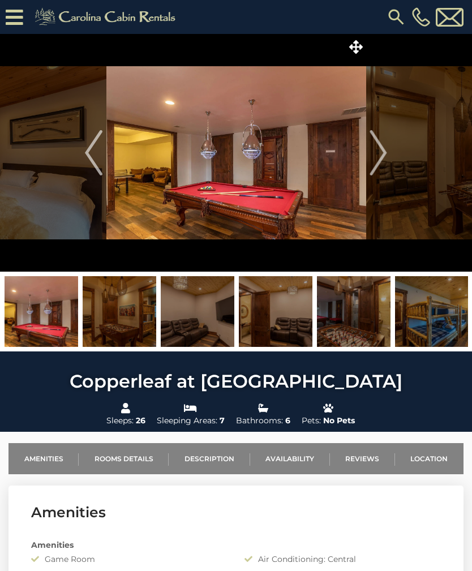
click at [390, 159] on button "Next" at bounding box center [378, 153] width 25 height 238
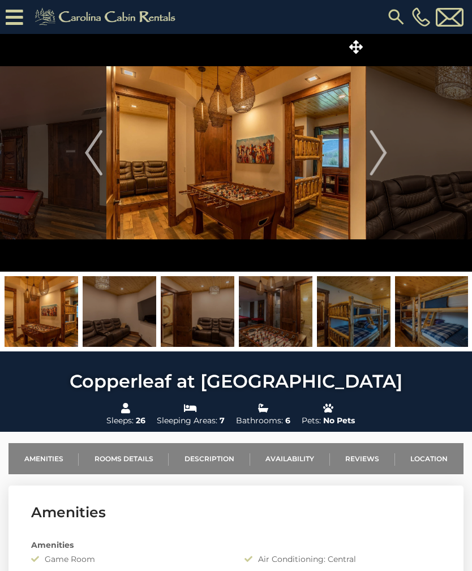
click at [388, 164] on button "Next" at bounding box center [378, 153] width 25 height 238
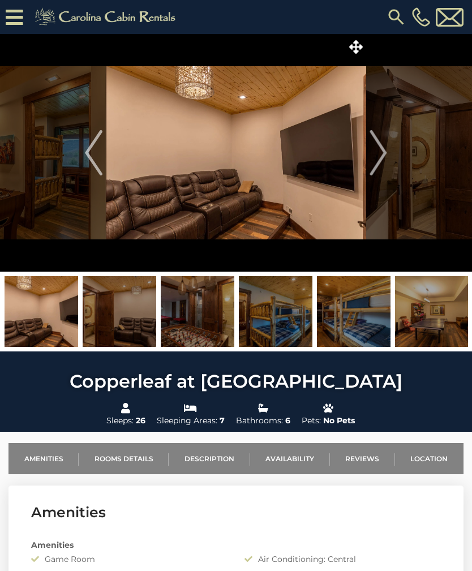
click at [388, 165] on button "Next" at bounding box center [378, 153] width 25 height 238
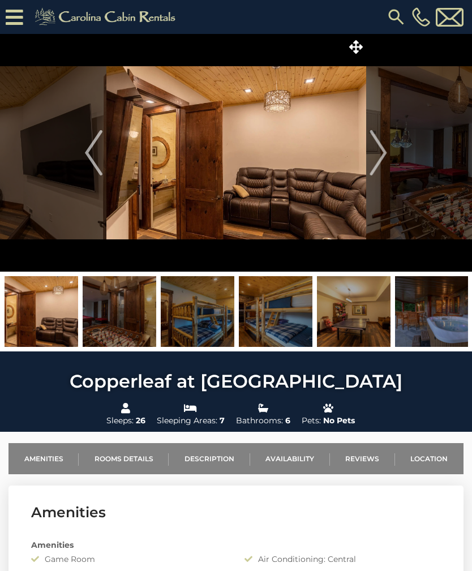
click at [387, 164] on img "Next" at bounding box center [378, 152] width 17 height 45
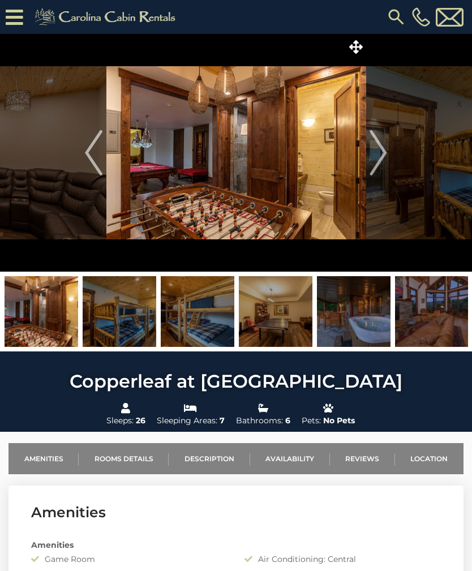
click at [389, 164] on button "Next" at bounding box center [378, 153] width 25 height 238
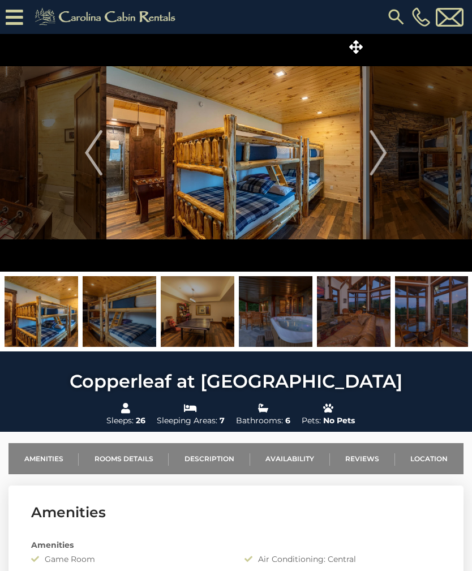
click at [391, 165] on button "Next" at bounding box center [378, 153] width 25 height 238
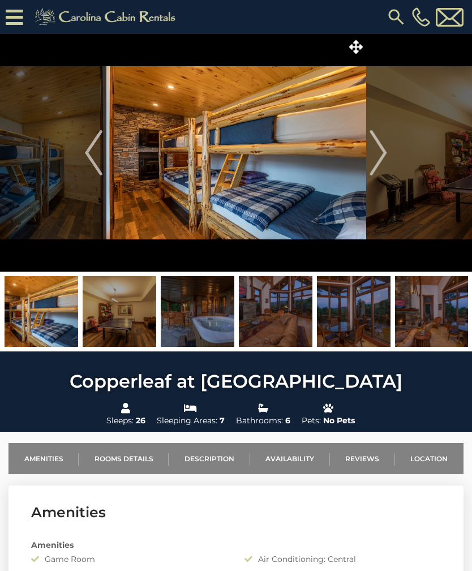
click at [390, 157] on button "Next" at bounding box center [378, 153] width 25 height 238
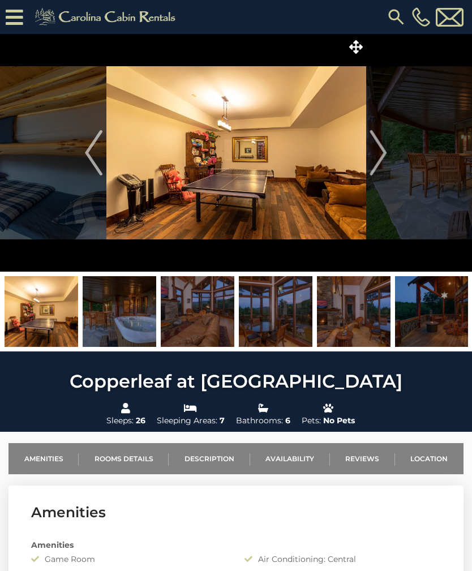
click at [389, 161] on button "Next" at bounding box center [378, 153] width 25 height 238
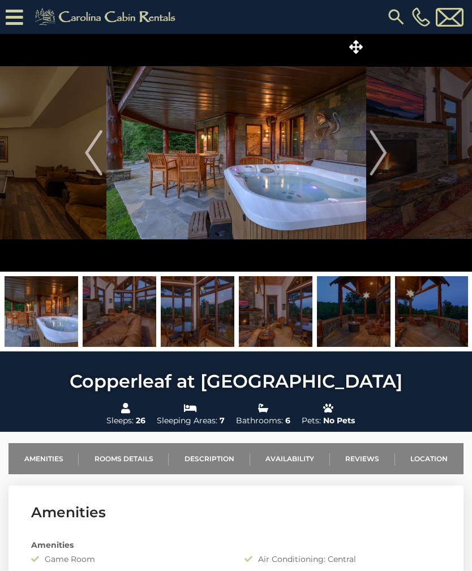
click at [387, 165] on button "Next" at bounding box center [378, 153] width 25 height 238
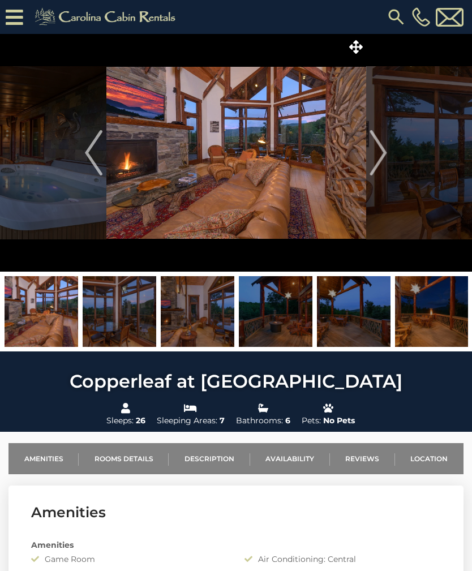
click at [388, 164] on button "Next" at bounding box center [378, 153] width 25 height 238
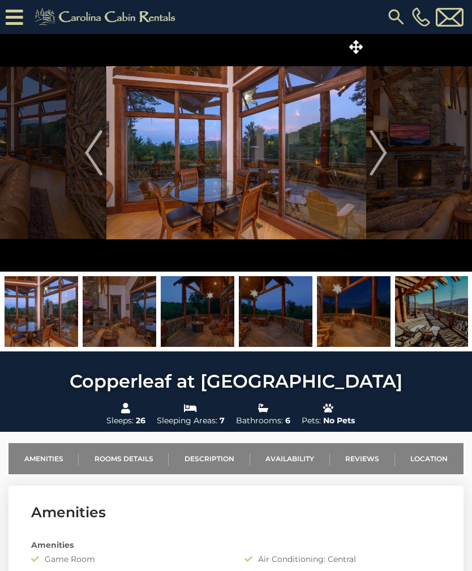
click at [387, 164] on img "Next" at bounding box center [378, 152] width 17 height 45
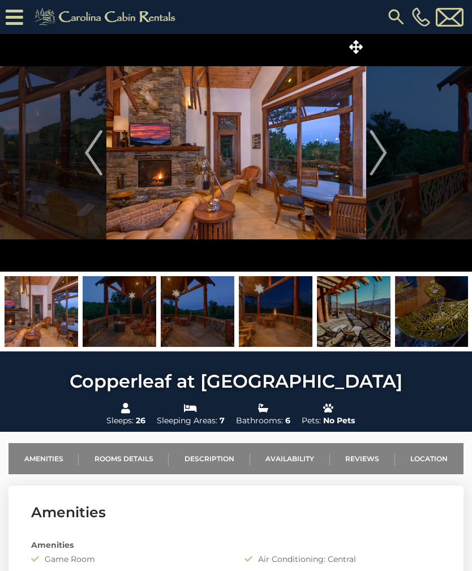
click at [388, 164] on button "Next" at bounding box center [378, 153] width 25 height 238
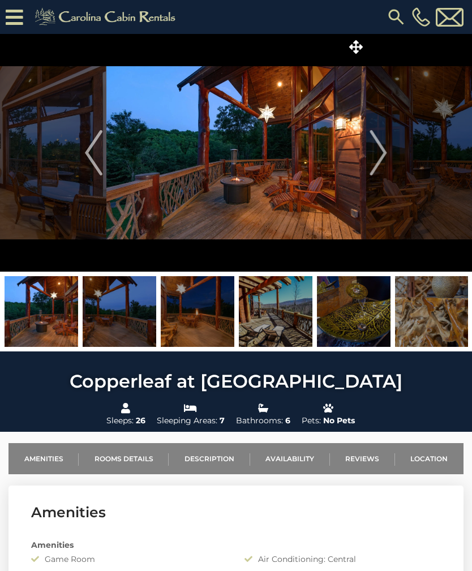
click at [390, 162] on button "Next" at bounding box center [378, 153] width 25 height 238
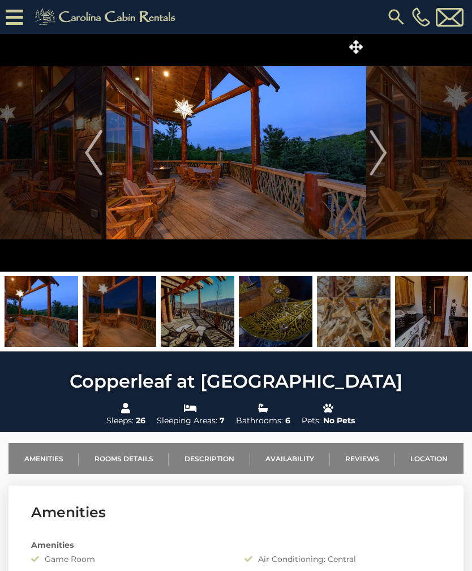
click at [385, 163] on img "Next" at bounding box center [378, 152] width 17 height 45
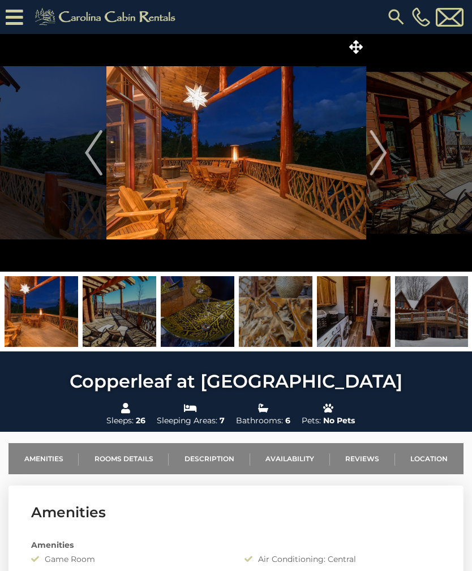
click at [386, 164] on img "Next" at bounding box center [378, 152] width 17 height 45
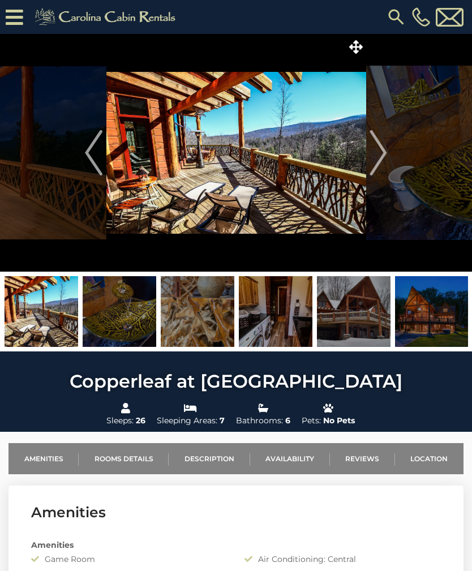
click at [384, 165] on img "Next" at bounding box center [378, 152] width 17 height 45
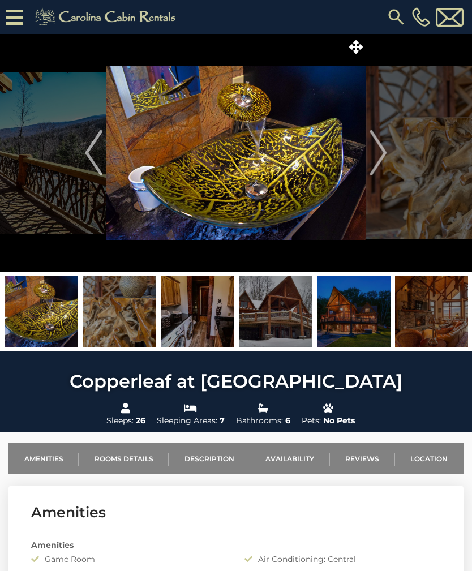
click at [386, 164] on img "Next" at bounding box center [378, 152] width 17 height 45
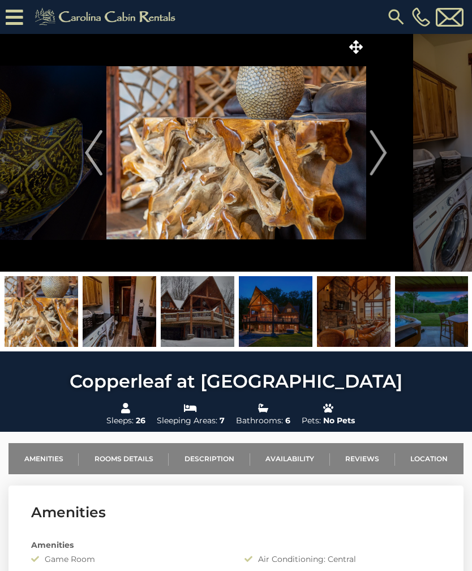
click at [386, 161] on img "Next" at bounding box center [378, 152] width 17 height 45
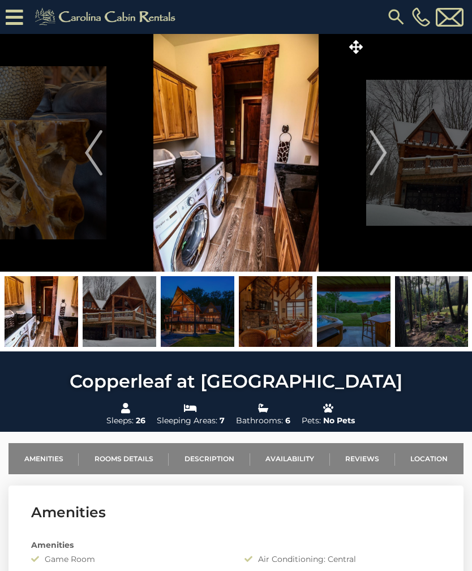
click at [385, 161] on img "Next" at bounding box center [378, 152] width 17 height 45
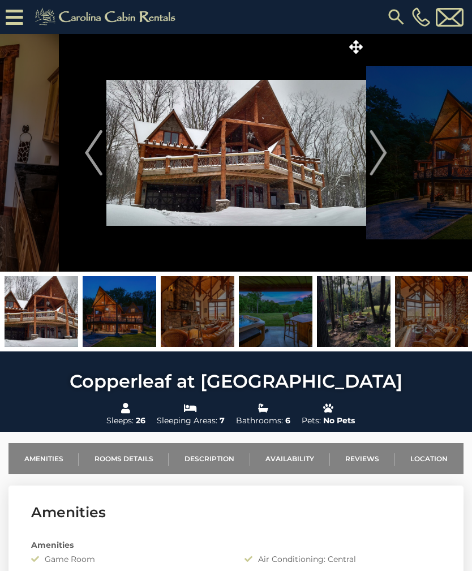
click at [386, 162] on img "Next" at bounding box center [378, 152] width 17 height 45
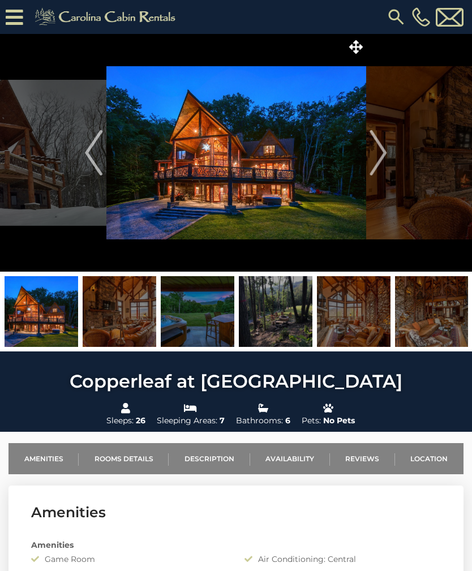
click at [384, 164] on img "Next" at bounding box center [378, 152] width 17 height 45
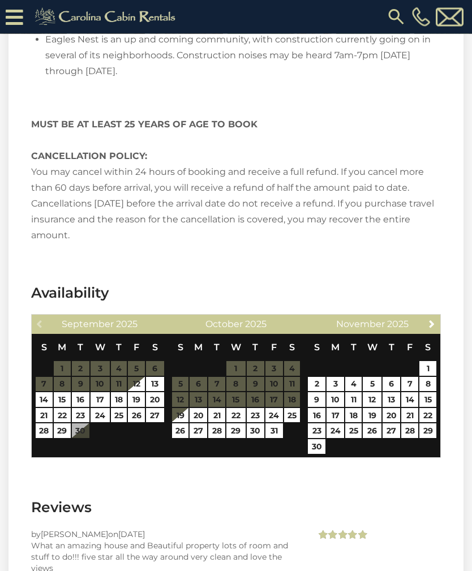
scroll to position [3409, 0]
click at [394, 392] on link "13" at bounding box center [392, 399] width 18 height 15
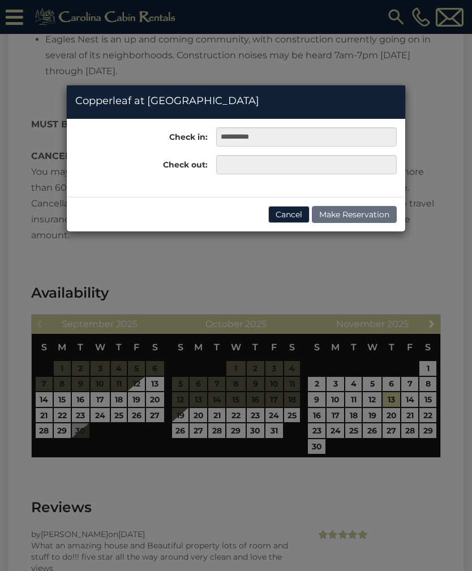
click at [315, 358] on div "**********" at bounding box center [236, 285] width 472 height 571
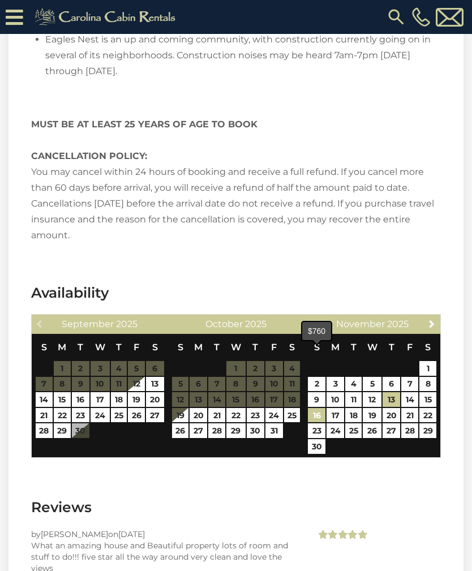
click at [319, 408] on link "16" at bounding box center [317, 415] width 18 height 15
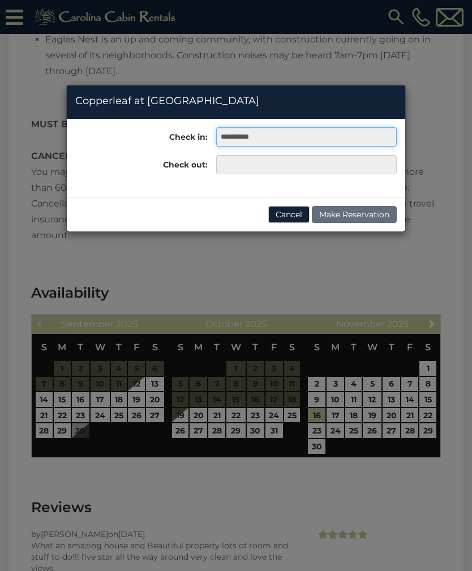
click at [276, 141] on input "**********" at bounding box center [306, 136] width 181 height 19
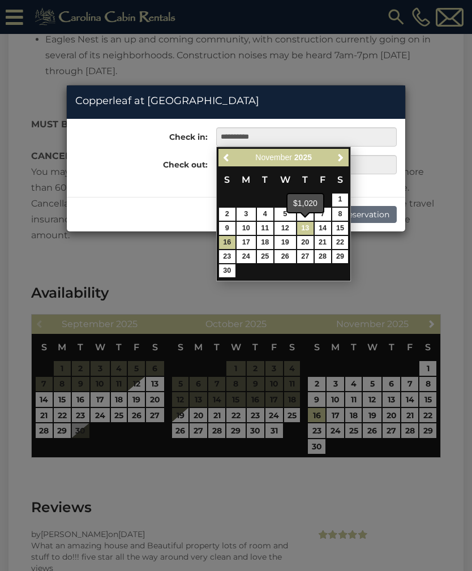
click at [309, 230] on link "13" at bounding box center [305, 228] width 16 height 13
type input "**********"
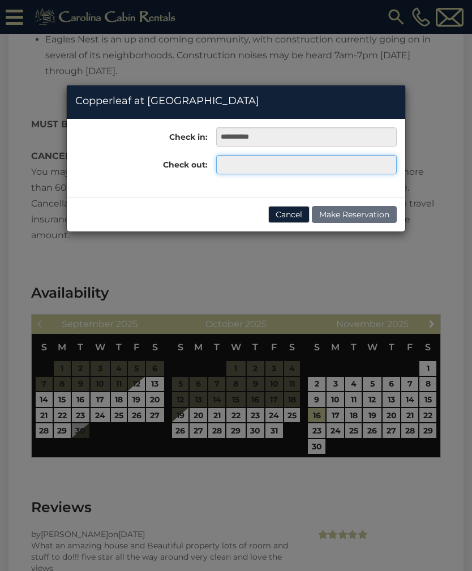
click at [290, 164] on input "text" at bounding box center [306, 164] width 181 height 19
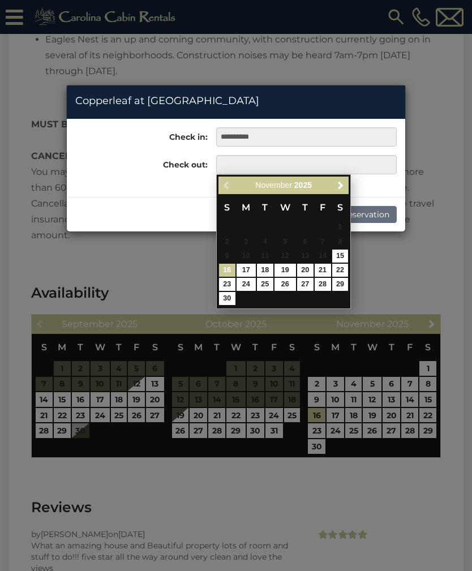
click at [228, 268] on link "16" at bounding box center [227, 270] width 16 height 13
type input "**********"
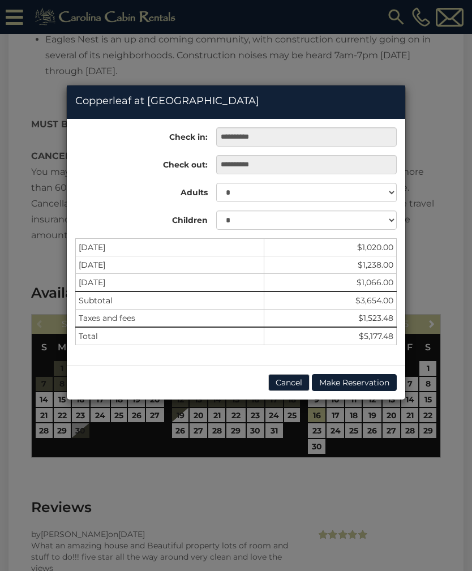
click at [291, 383] on button "Cancel" at bounding box center [288, 382] width 41 height 17
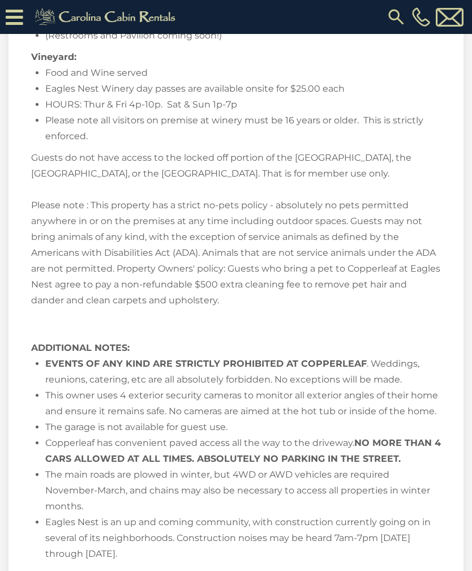
scroll to position [2866, 0]
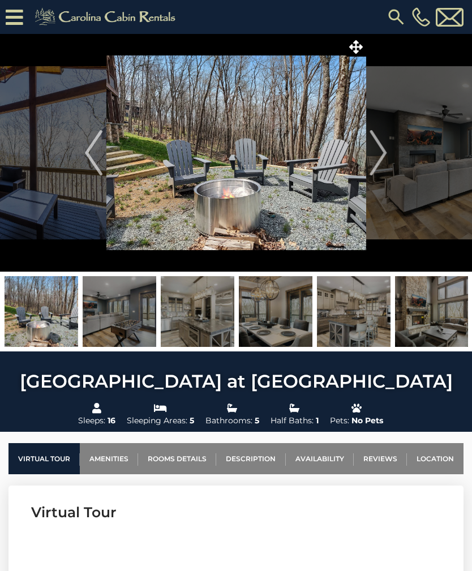
click at [386, 155] on img "Next" at bounding box center [378, 152] width 17 height 45
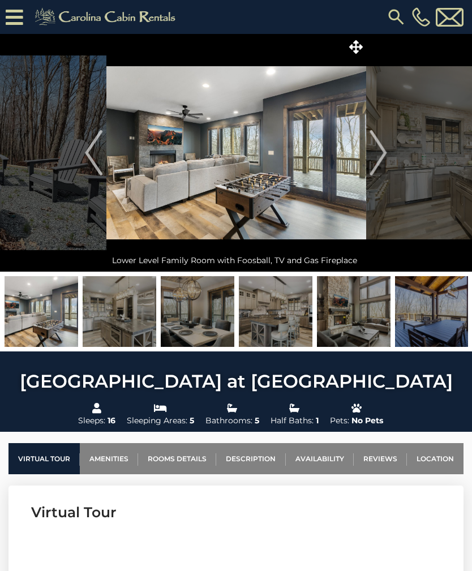
click at [389, 154] on button "Next" at bounding box center [378, 153] width 25 height 238
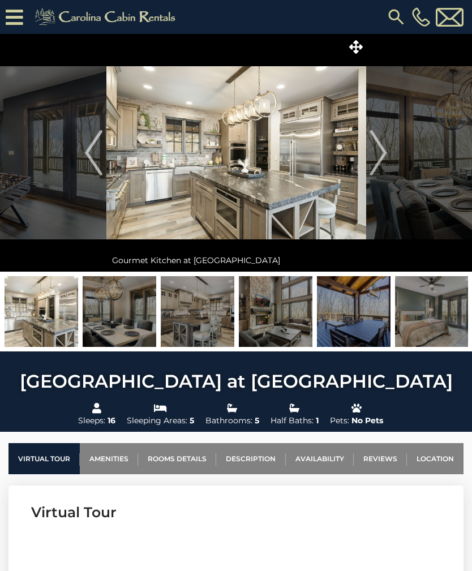
click at [387, 155] on img "Next" at bounding box center [378, 152] width 17 height 45
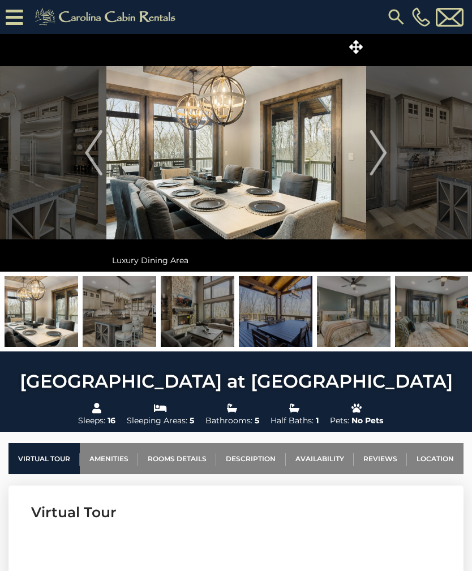
click at [386, 155] on img "Next" at bounding box center [378, 152] width 17 height 45
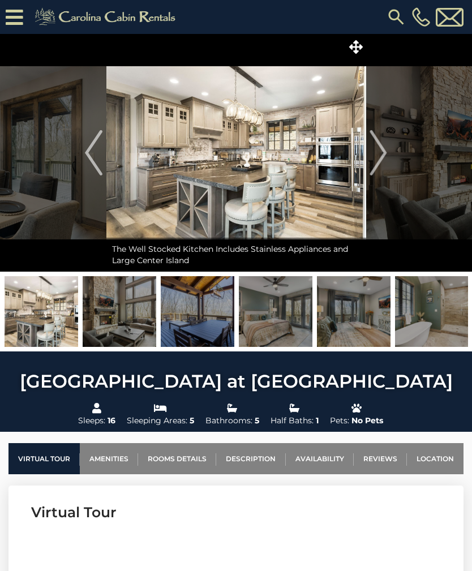
click at [386, 156] on img "Next" at bounding box center [378, 152] width 17 height 45
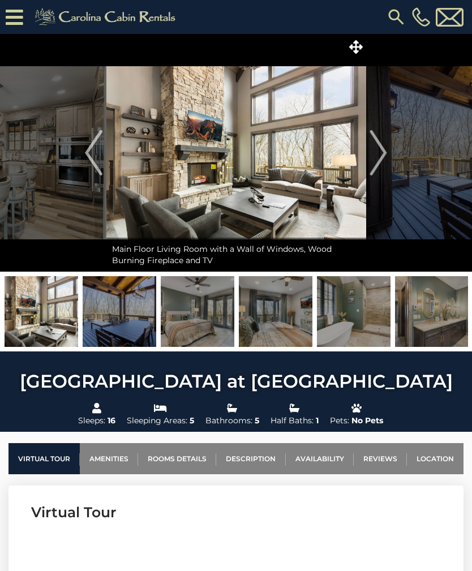
click at [388, 157] on button "Next" at bounding box center [378, 153] width 25 height 238
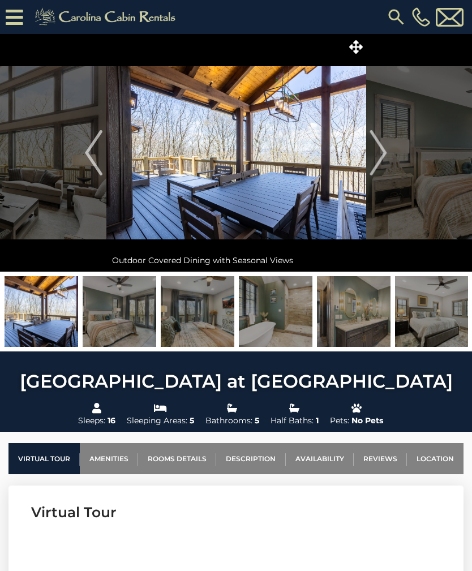
click at [384, 157] on img "Next" at bounding box center [378, 152] width 17 height 45
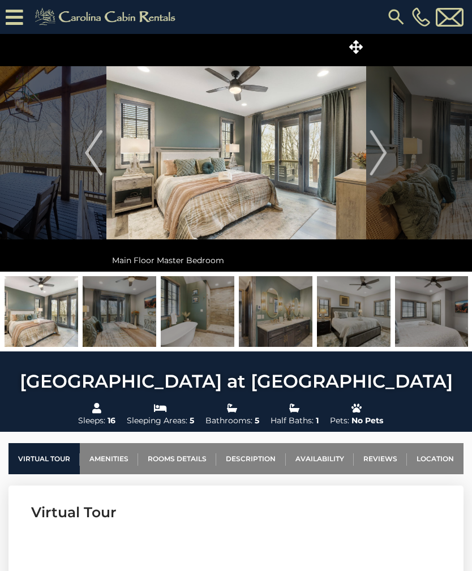
click at [383, 159] on img "Next" at bounding box center [378, 152] width 17 height 45
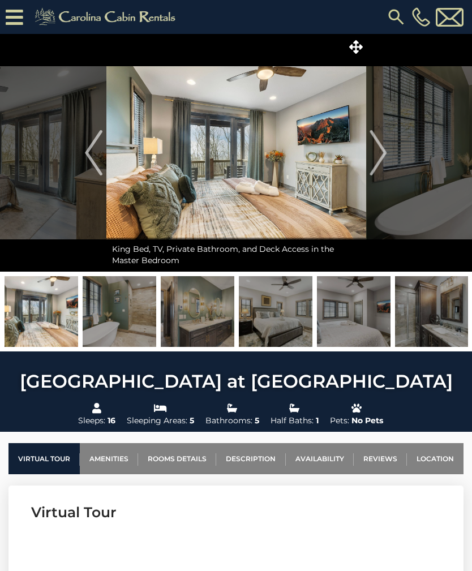
click at [389, 158] on button "Next" at bounding box center [378, 153] width 25 height 238
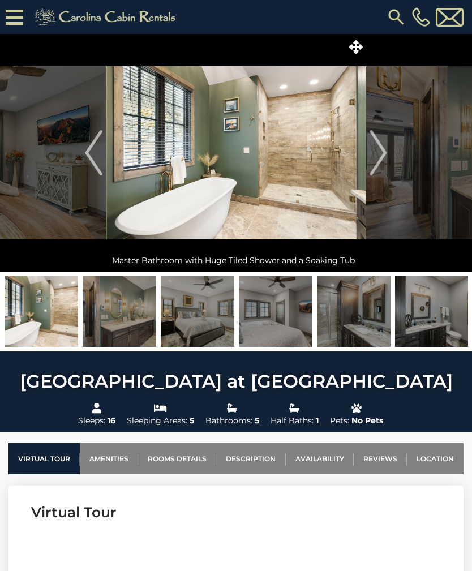
click at [386, 159] on img "Next" at bounding box center [378, 152] width 17 height 45
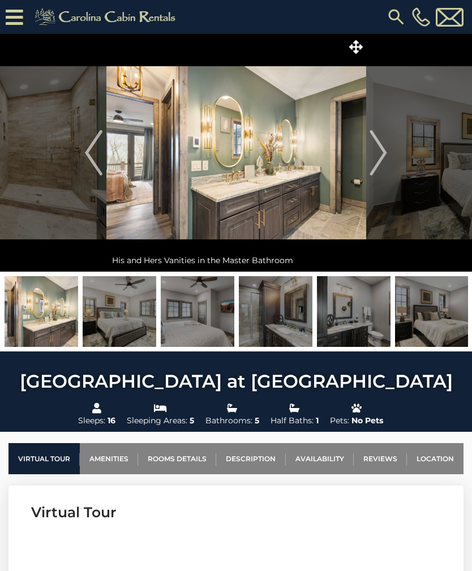
click at [381, 163] on img "Next" at bounding box center [378, 152] width 17 height 45
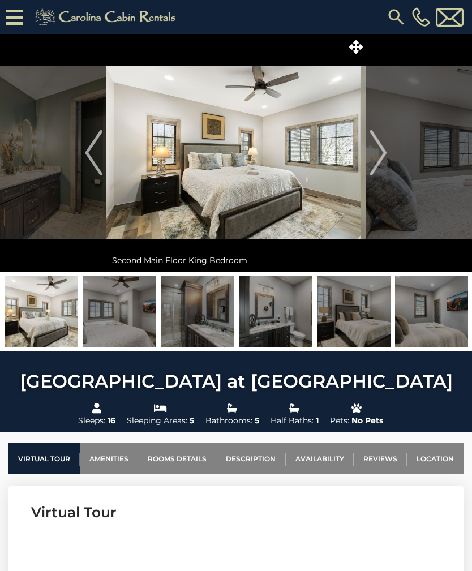
click at [382, 163] on img "Next" at bounding box center [378, 152] width 17 height 45
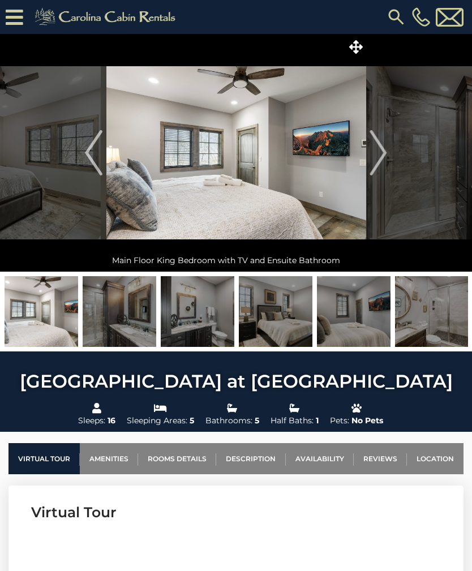
click at [388, 163] on button "Next" at bounding box center [378, 153] width 25 height 238
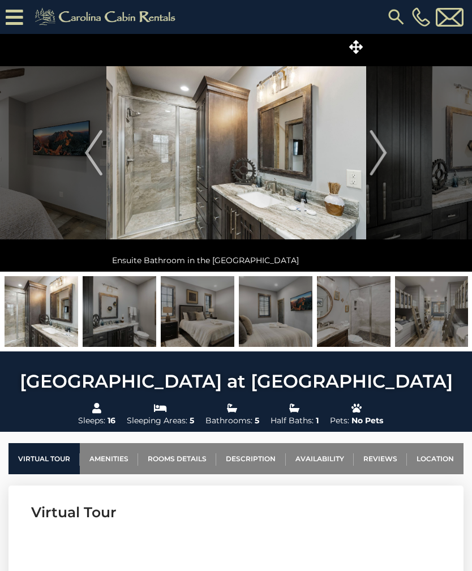
click at [384, 163] on img "Next" at bounding box center [378, 152] width 17 height 45
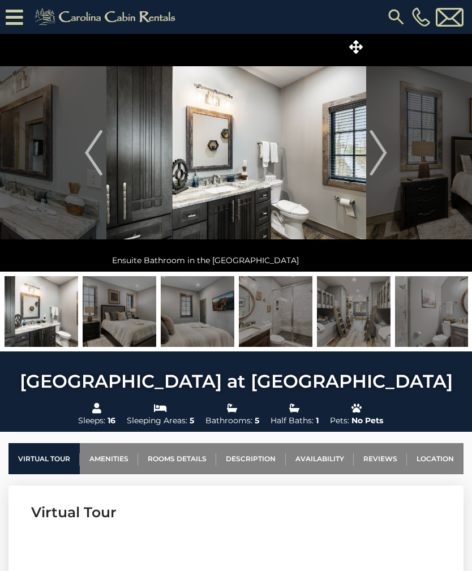
click at [383, 164] on img "Next" at bounding box center [378, 152] width 17 height 45
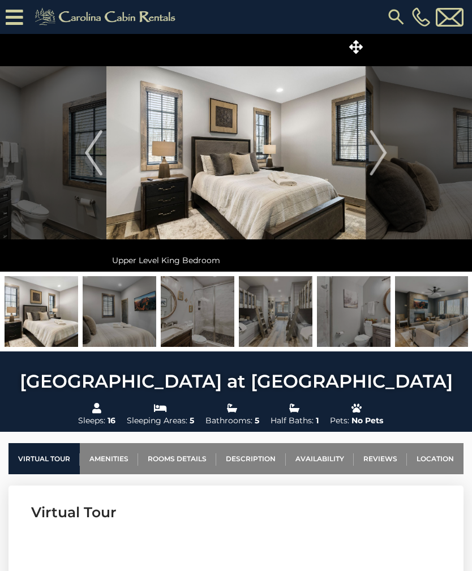
click at [383, 165] on img "Next" at bounding box center [378, 152] width 17 height 45
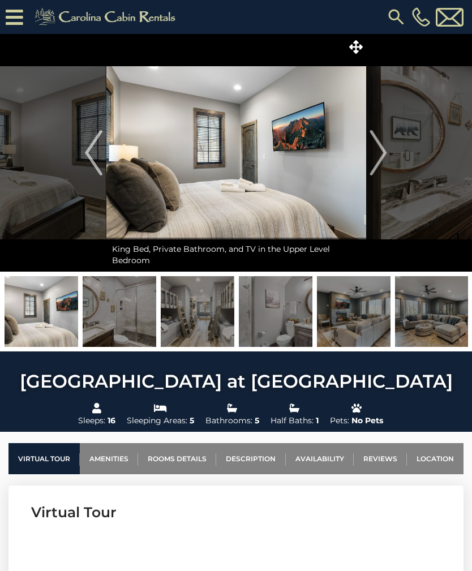
click at [386, 163] on img "Next" at bounding box center [378, 152] width 17 height 45
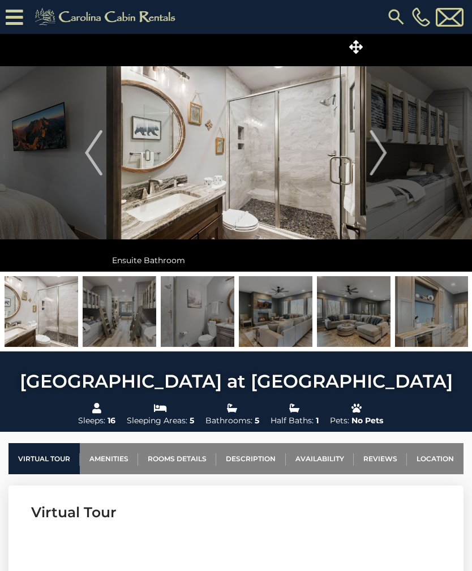
click at [386, 163] on img "Next" at bounding box center [378, 152] width 17 height 45
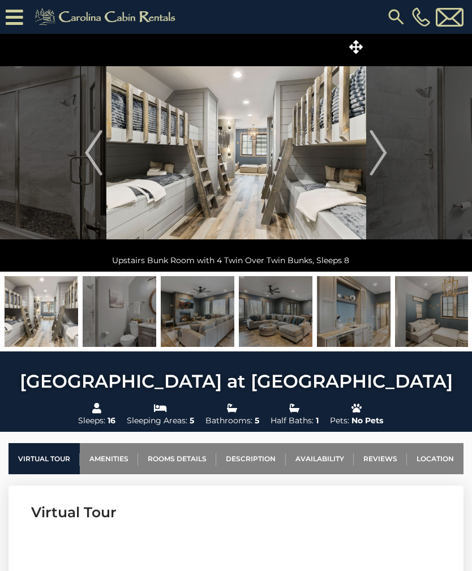
click at [378, 157] on img "Next" at bounding box center [378, 152] width 17 height 45
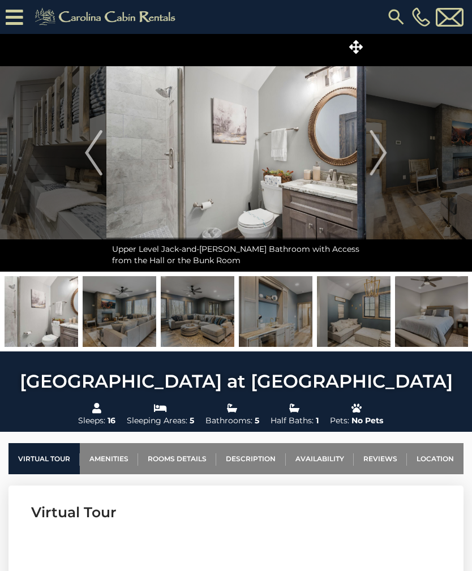
click at [379, 167] on img "Next" at bounding box center [378, 152] width 17 height 45
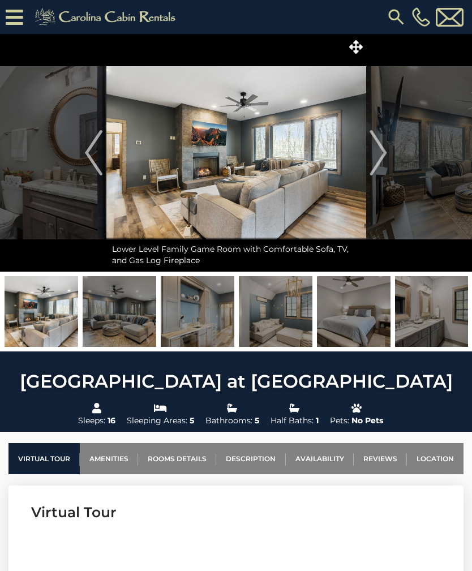
click at [384, 161] on img "Next" at bounding box center [378, 152] width 17 height 45
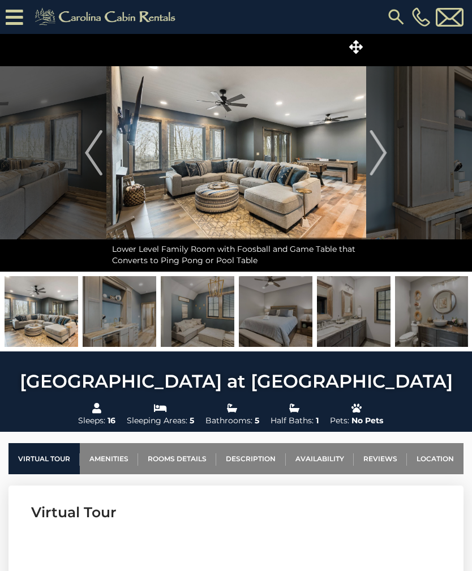
click at [383, 161] on img "Next" at bounding box center [378, 152] width 17 height 45
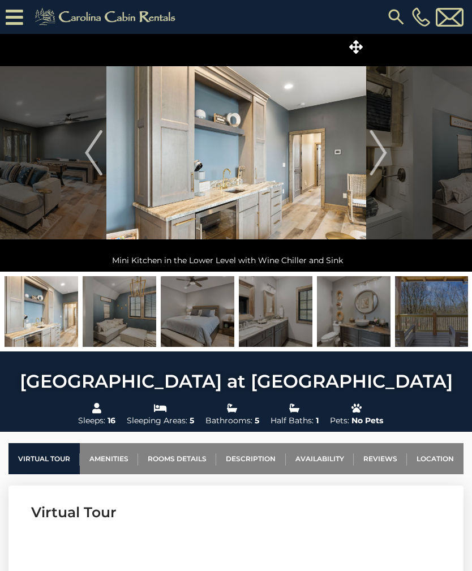
click at [381, 166] on img "Next" at bounding box center [378, 152] width 17 height 45
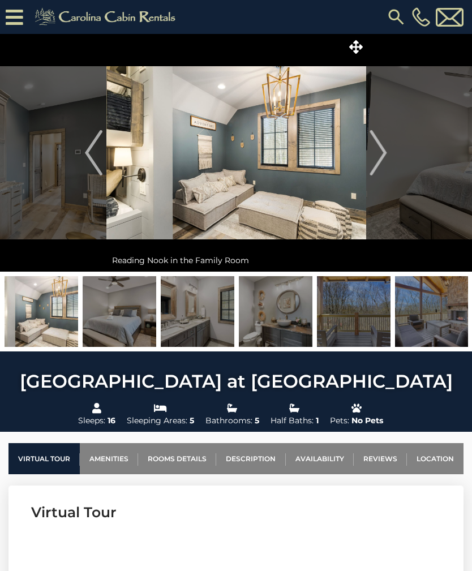
click at [382, 167] on img "Next" at bounding box center [378, 152] width 17 height 45
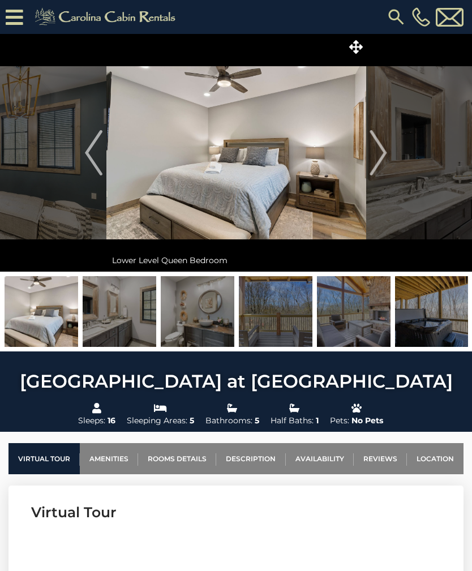
click at [382, 165] on img "Next" at bounding box center [378, 152] width 17 height 45
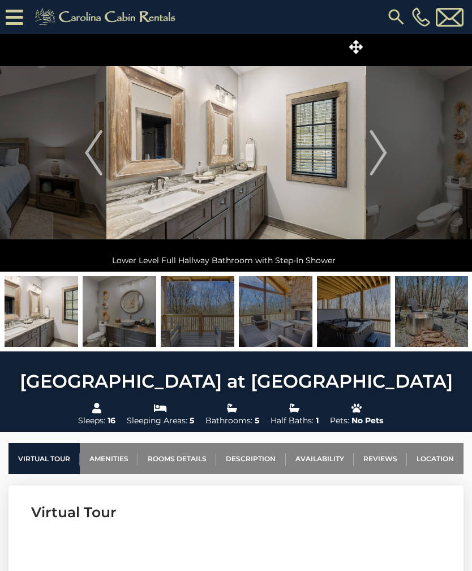
click at [386, 164] on img "Next" at bounding box center [378, 152] width 17 height 45
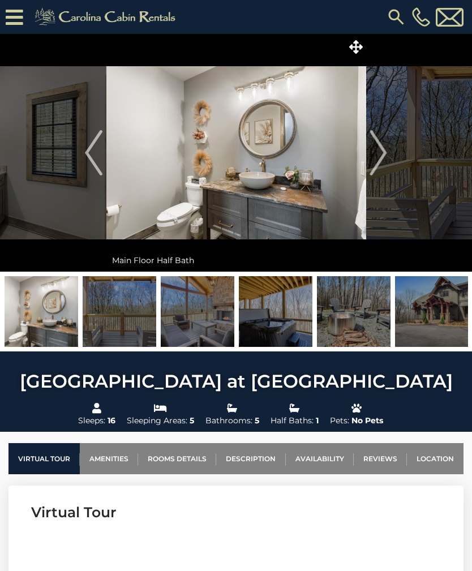
click at [387, 164] on button "Next" at bounding box center [378, 153] width 25 height 238
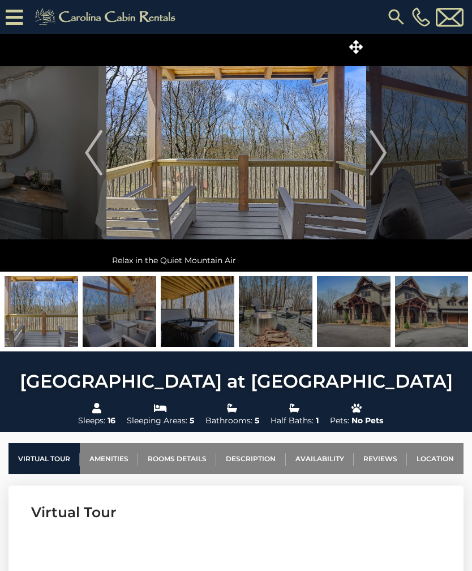
click at [390, 164] on button "Next" at bounding box center [378, 153] width 25 height 238
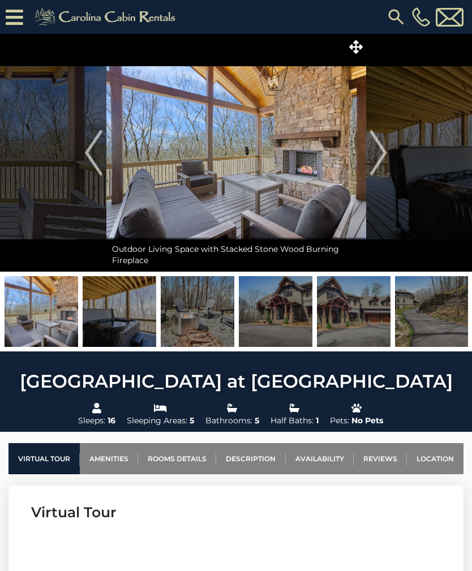
click at [389, 160] on button "Next" at bounding box center [378, 153] width 25 height 238
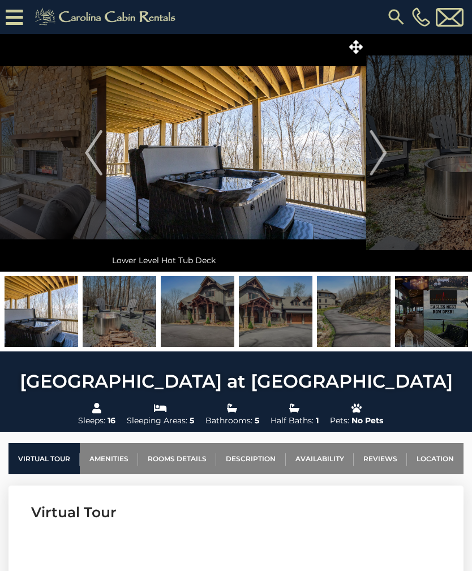
click at [384, 167] on img "Next" at bounding box center [378, 152] width 17 height 45
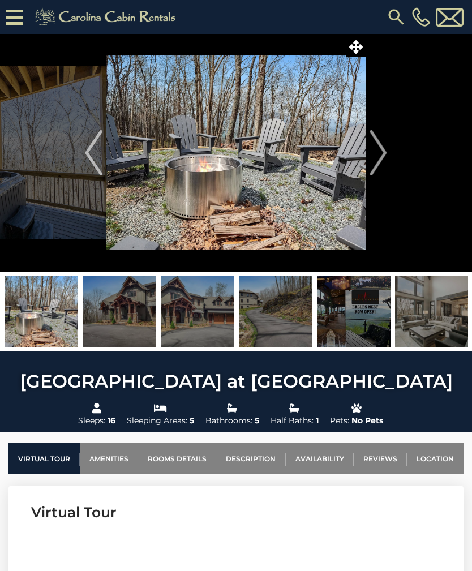
click at [383, 165] on img "Next" at bounding box center [378, 152] width 17 height 45
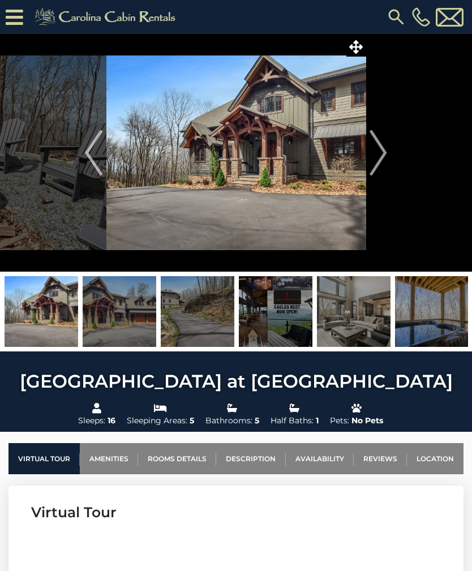
click at [384, 167] on img "Next" at bounding box center [378, 152] width 17 height 45
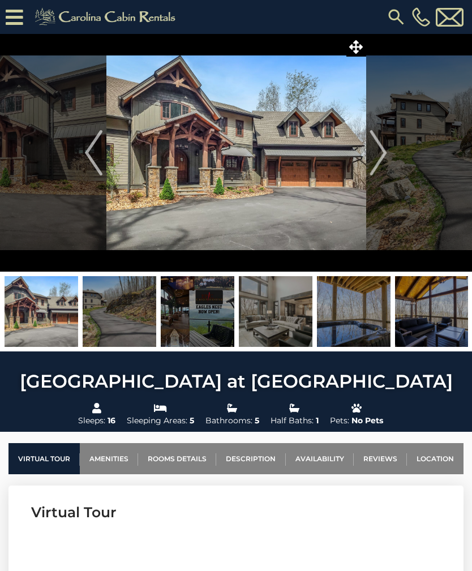
click at [386, 171] on img "Next" at bounding box center [378, 152] width 17 height 45
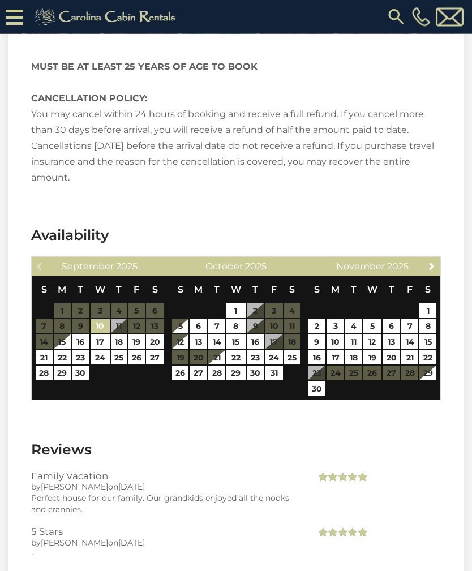
scroll to position [3168, 0]
click at [396, 335] on link "13" at bounding box center [392, 342] width 18 height 15
type input "**********"
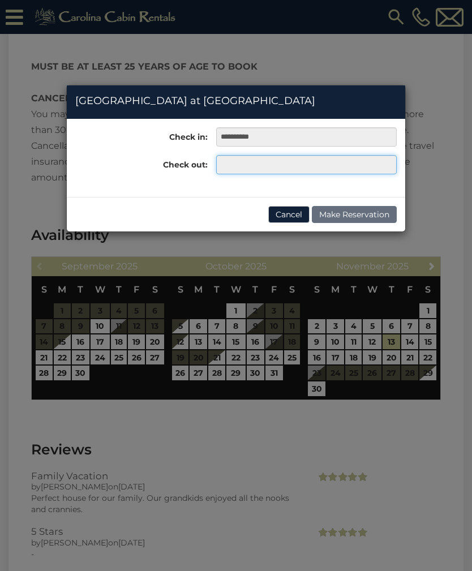
click at [347, 163] on input "text" at bounding box center [306, 164] width 181 height 19
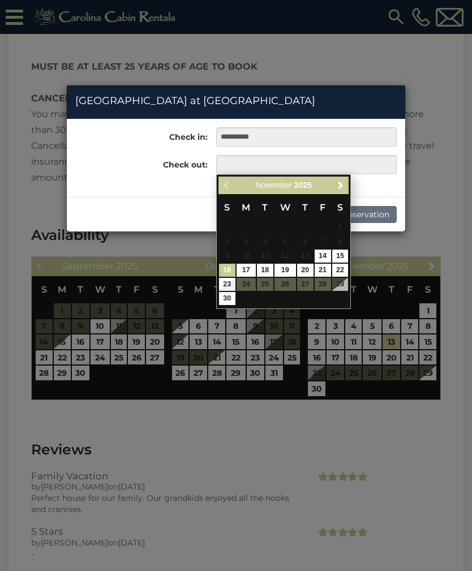
click at [230, 271] on link "16" at bounding box center [227, 270] width 16 height 13
type input "**********"
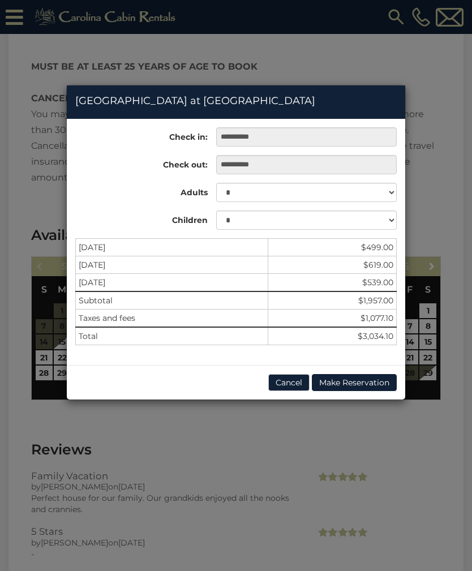
click at [290, 384] on button "Cancel" at bounding box center [288, 382] width 41 height 17
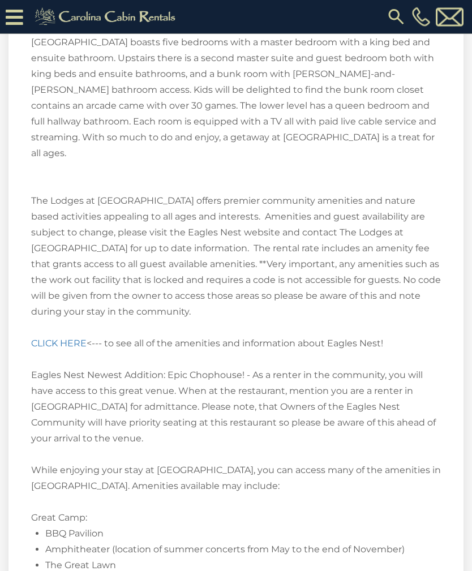
scroll to position [2144, 0]
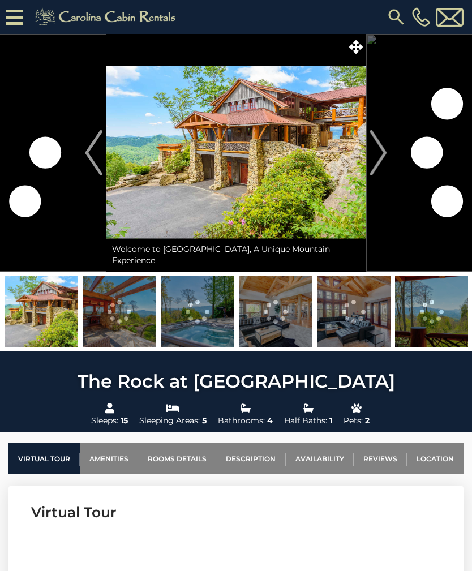
click at [388, 156] on button "Next" at bounding box center [378, 153] width 25 height 238
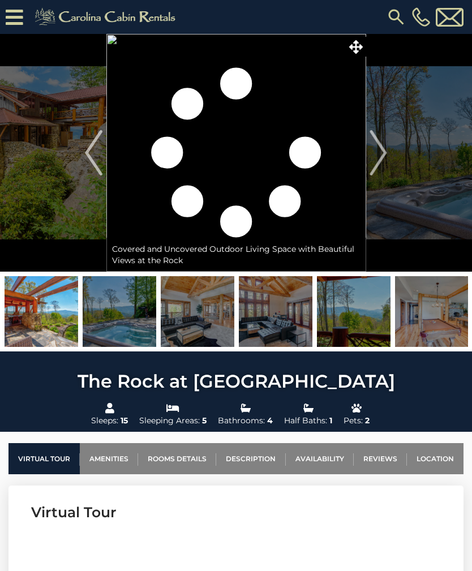
click at [386, 157] on img "Next" at bounding box center [378, 152] width 17 height 45
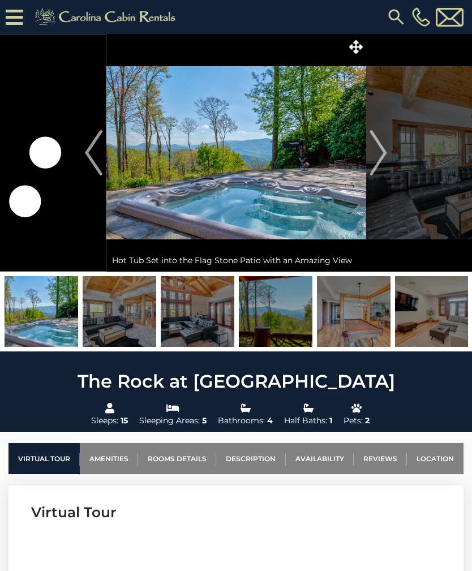
click at [383, 163] on img "Next" at bounding box center [378, 152] width 17 height 45
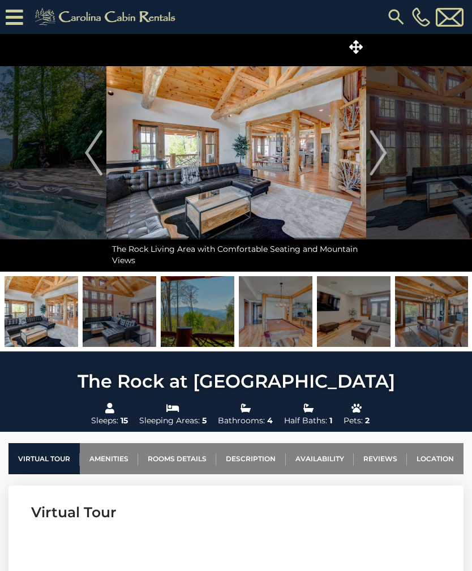
click at [382, 161] on img "Next" at bounding box center [378, 152] width 17 height 45
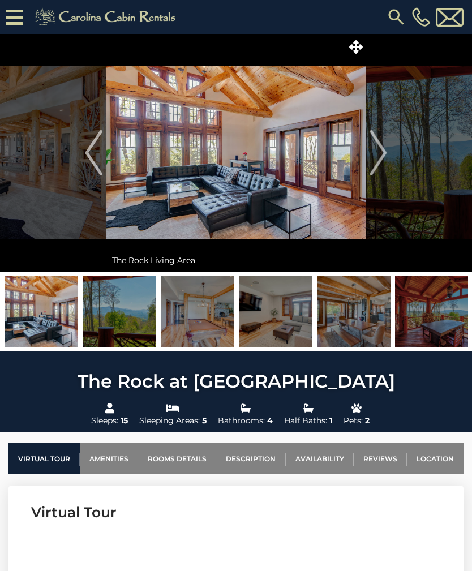
click at [385, 160] on img "Next" at bounding box center [378, 152] width 17 height 45
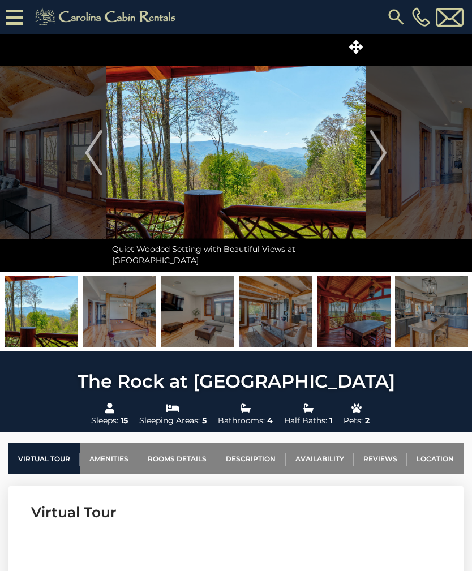
click at [390, 160] on button "Next" at bounding box center [378, 153] width 25 height 238
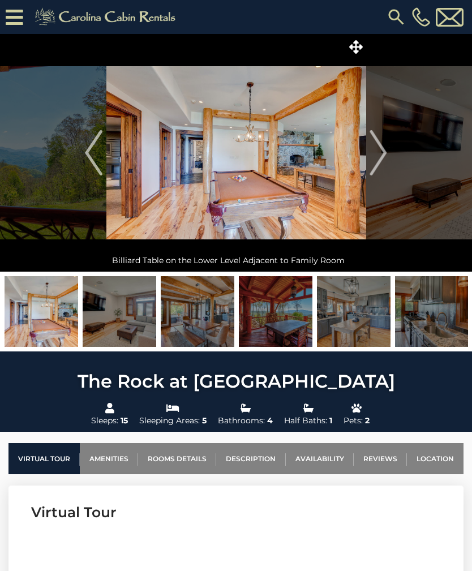
click at [388, 156] on button "Next" at bounding box center [378, 153] width 25 height 238
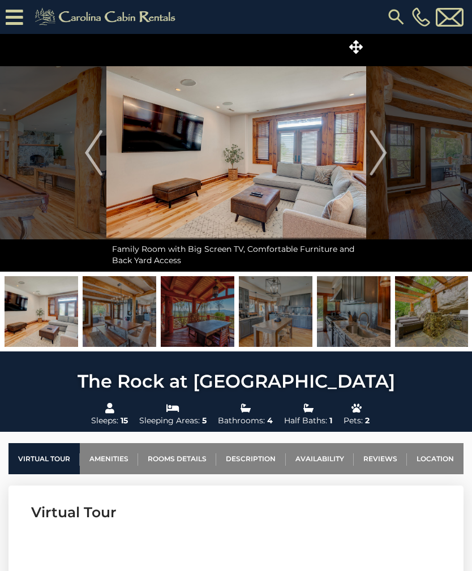
click at [383, 160] on img "Next" at bounding box center [378, 152] width 17 height 45
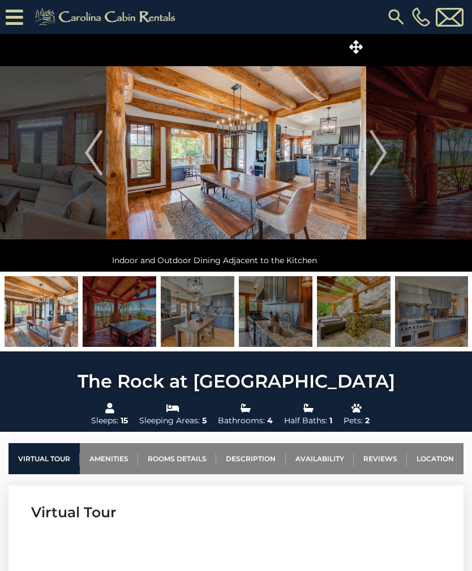
click at [382, 161] on img "Next" at bounding box center [378, 152] width 17 height 45
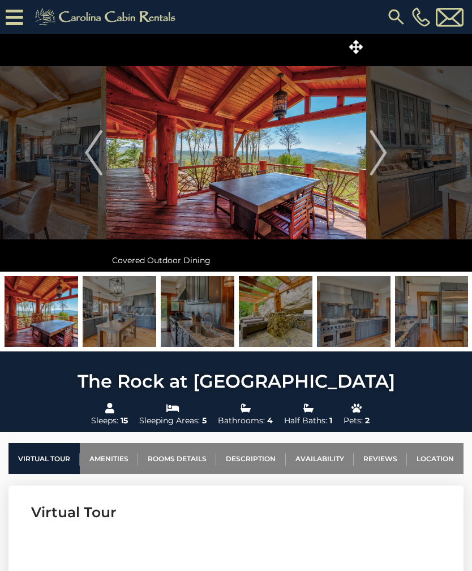
click at [387, 160] on img "Next" at bounding box center [378, 152] width 17 height 45
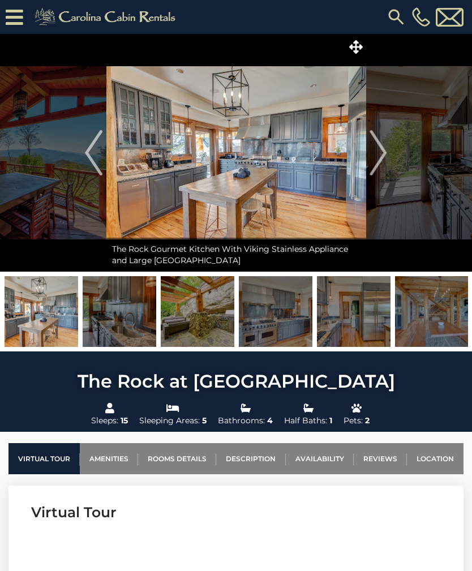
click at [386, 161] on img "Next" at bounding box center [378, 152] width 17 height 45
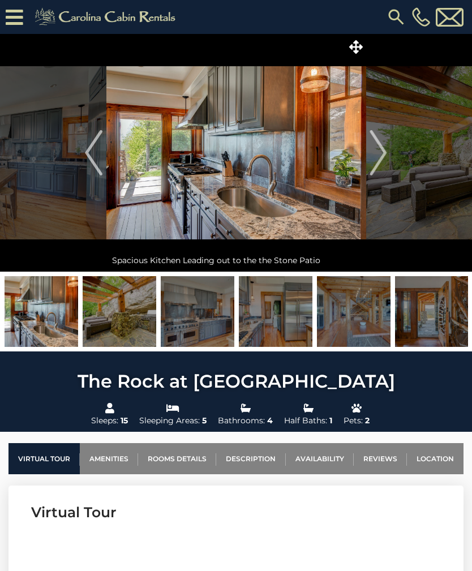
click at [387, 161] on img "Next" at bounding box center [378, 152] width 17 height 45
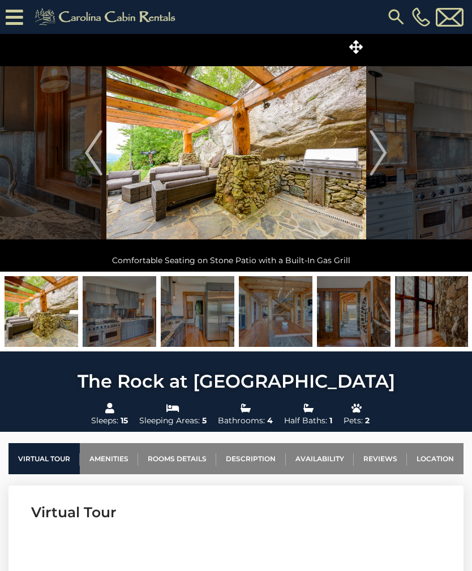
click at [386, 163] on img "Next" at bounding box center [378, 152] width 17 height 45
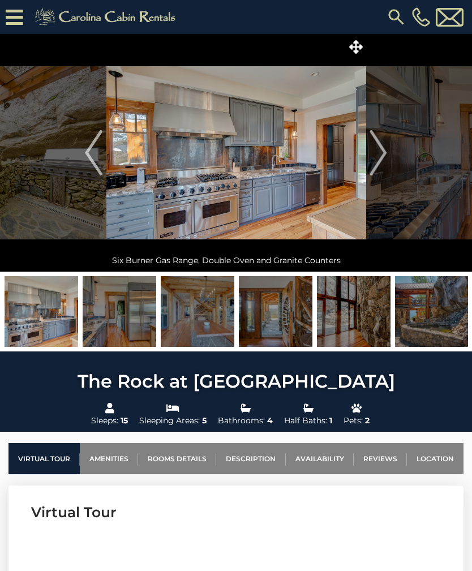
click at [386, 163] on img "Next" at bounding box center [378, 152] width 17 height 45
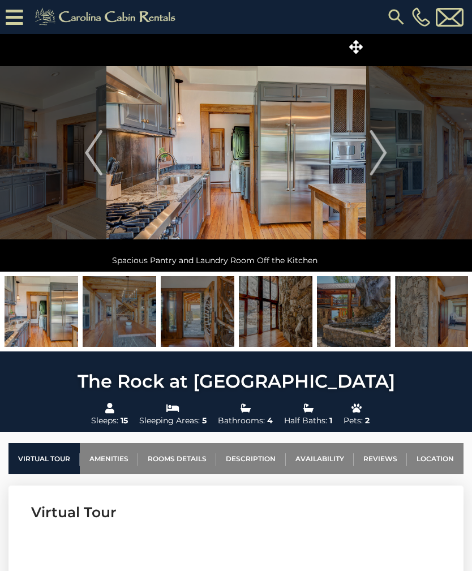
click at [387, 162] on img "Next" at bounding box center [378, 152] width 17 height 45
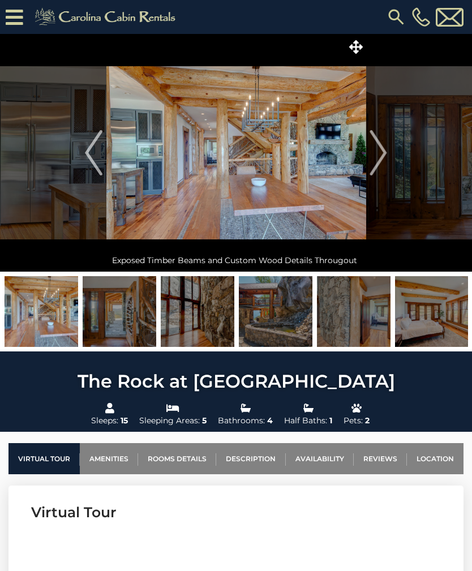
click at [390, 157] on button "Next" at bounding box center [378, 153] width 25 height 238
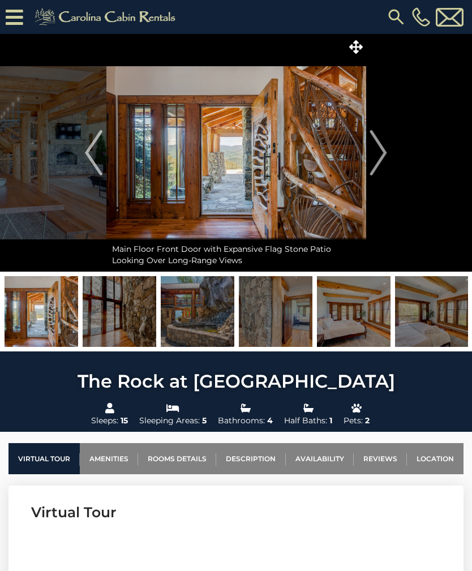
click at [384, 161] on img "Next" at bounding box center [378, 152] width 17 height 45
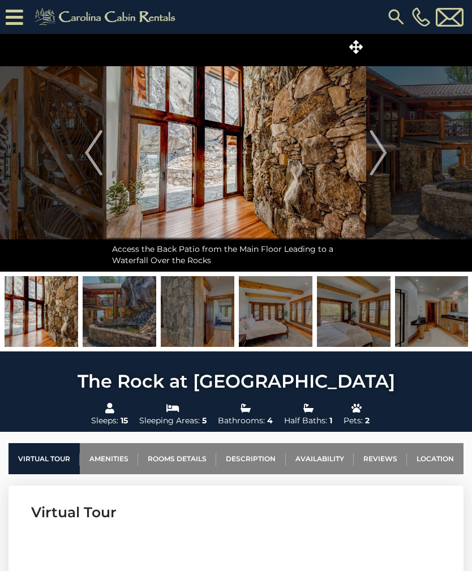
click at [388, 160] on button "Next" at bounding box center [378, 153] width 25 height 238
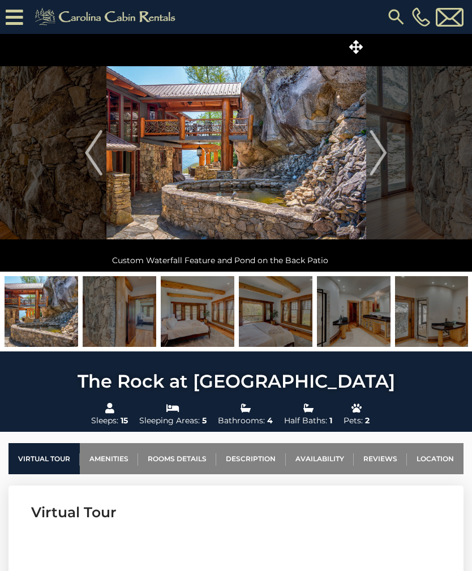
click at [387, 162] on button "Next" at bounding box center [378, 153] width 25 height 238
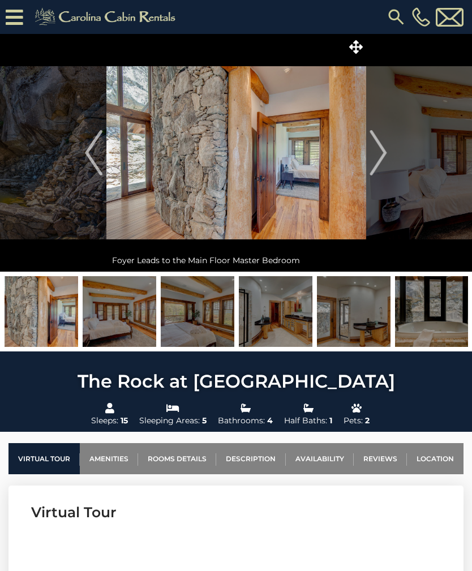
click at [389, 163] on button "Next" at bounding box center [378, 153] width 25 height 238
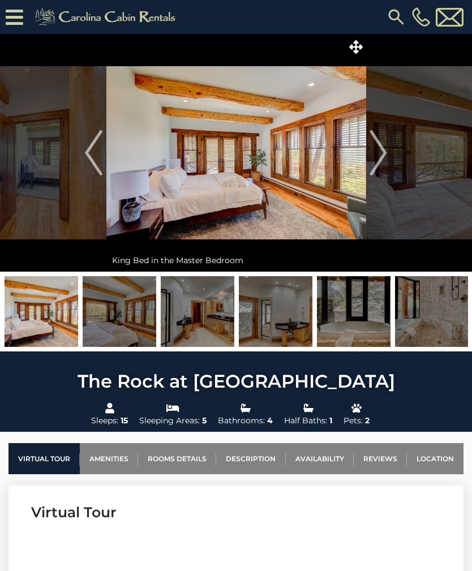
click at [387, 162] on button "Next" at bounding box center [378, 153] width 25 height 238
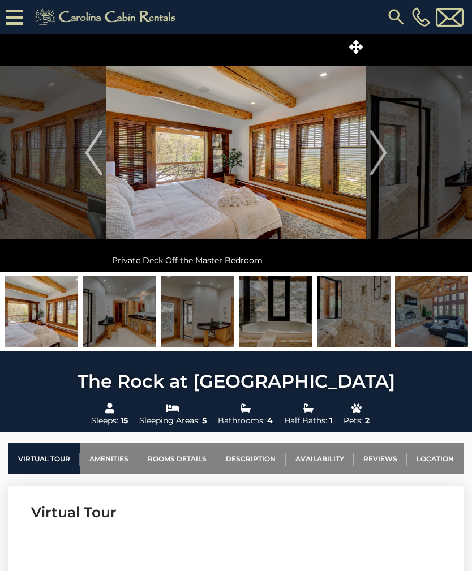
click at [388, 160] on button "Next" at bounding box center [378, 153] width 25 height 238
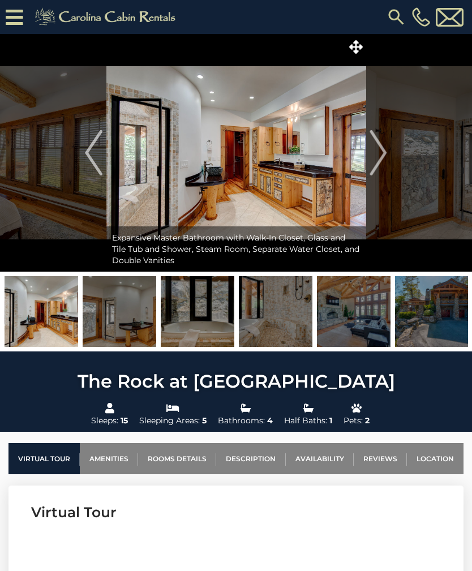
click at [390, 160] on button "Next" at bounding box center [378, 153] width 25 height 238
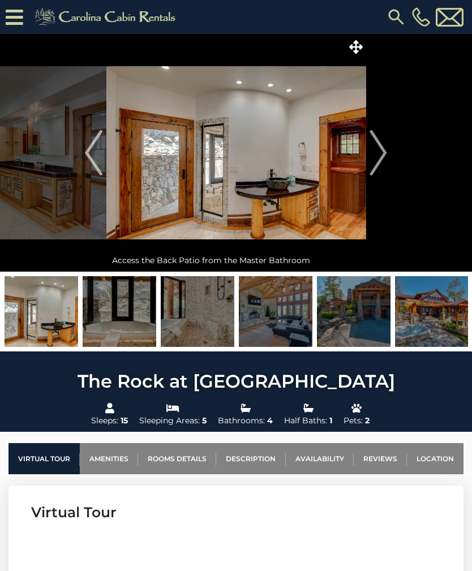
click at [387, 161] on img "Next" at bounding box center [378, 152] width 17 height 45
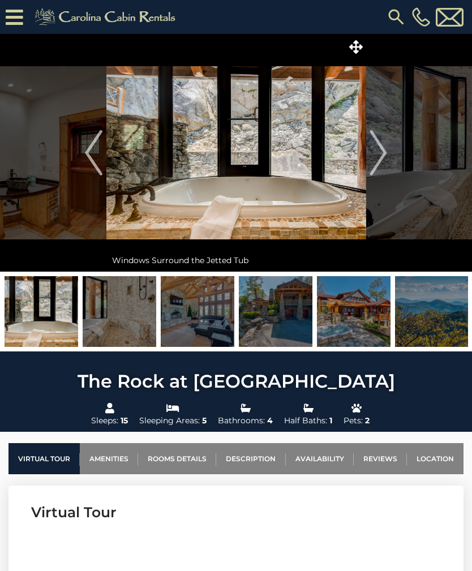
click at [384, 162] on img "Next" at bounding box center [378, 152] width 17 height 45
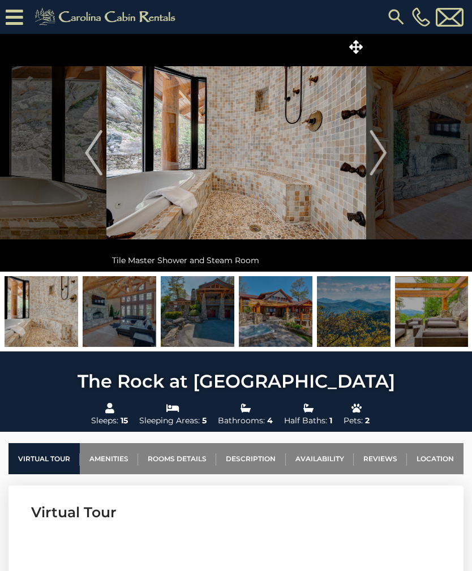
click at [387, 163] on img "Next" at bounding box center [378, 152] width 17 height 45
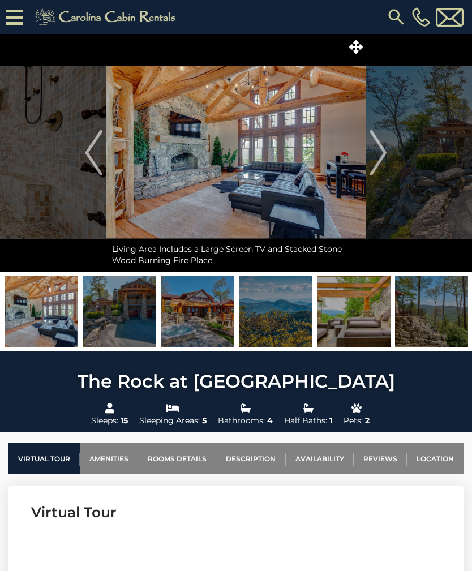
click at [385, 158] on img "Next" at bounding box center [378, 152] width 17 height 45
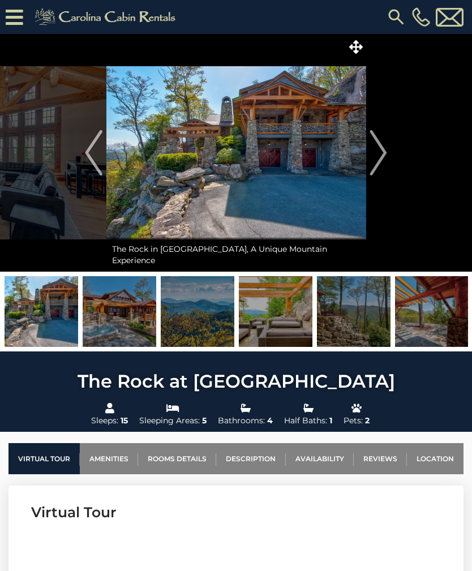
click at [387, 160] on button "Next" at bounding box center [378, 153] width 25 height 238
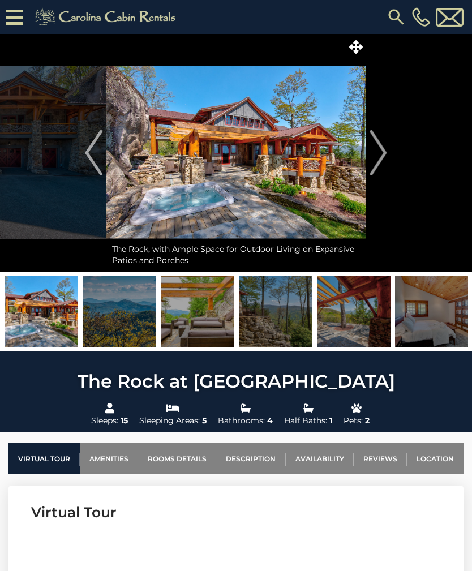
click at [386, 159] on img "Next" at bounding box center [378, 152] width 17 height 45
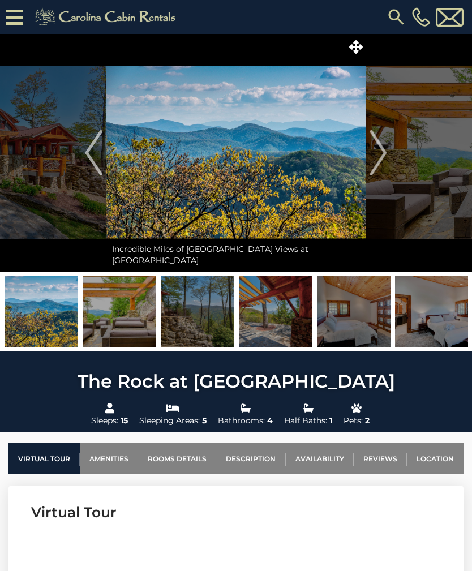
click at [388, 160] on button "Next" at bounding box center [378, 153] width 25 height 238
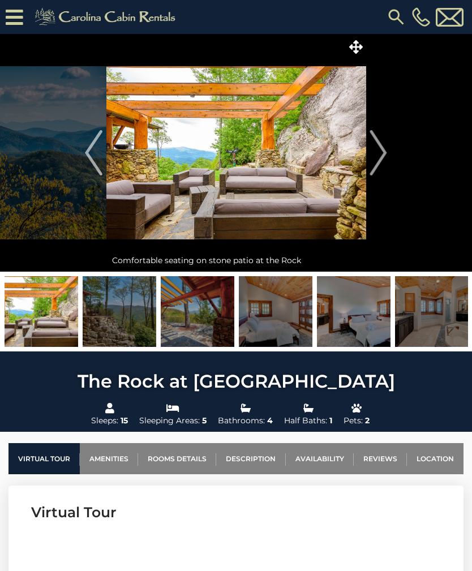
click at [387, 157] on img "Next" at bounding box center [378, 152] width 17 height 45
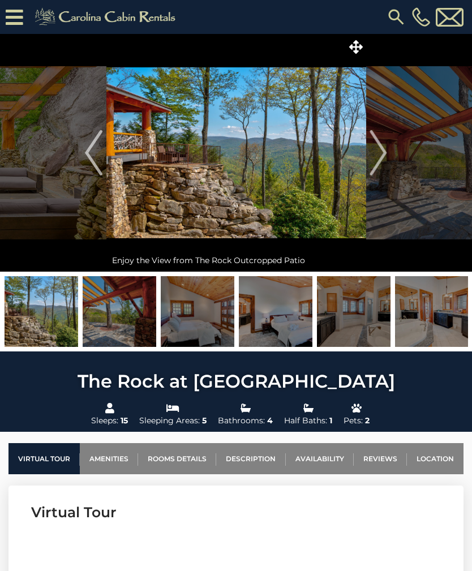
click at [389, 162] on button "Next" at bounding box center [378, 153] width 25 height 238
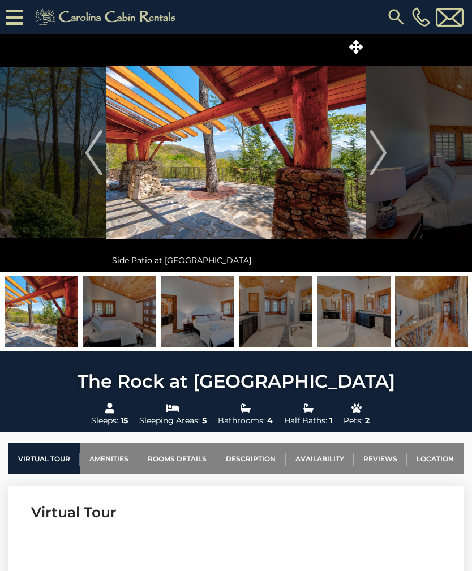
click at [385, 163] on img "Next" at bounding box center [378, 152] width 17 height 45
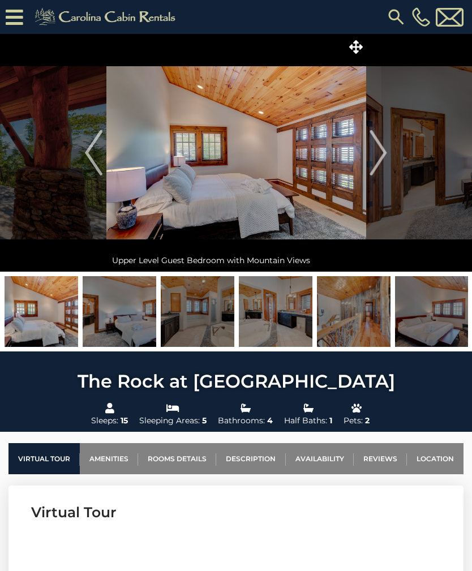
click at [385, 164] on img "Next" at bounding box center [378, 152] width 17 height 45
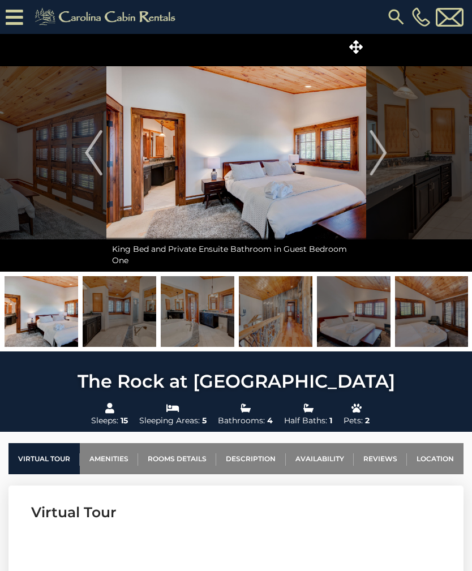
click at [390, 159] on button "Next" at bounding box center [378, 153] width 25 height 238
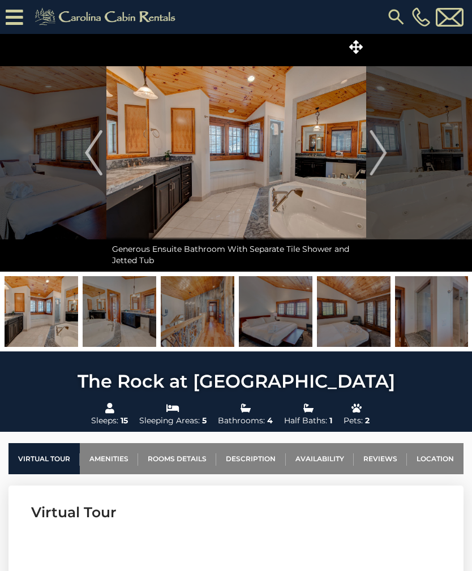
click at [389, 161] on button "Next" at bounding box center [378, 153] width 25 height 238
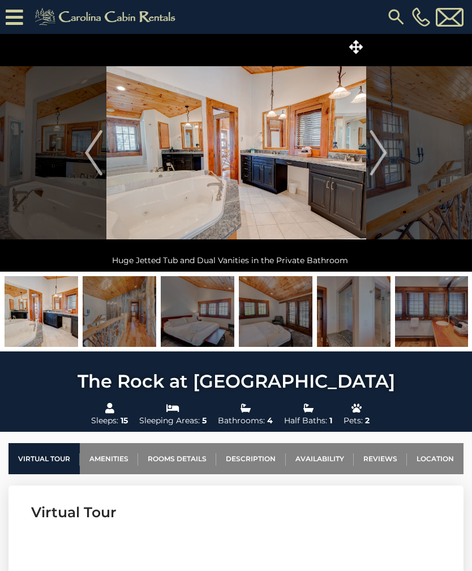
click at [391, 161] on button "Next" at bounding box center [378, 153] width 25 height 238
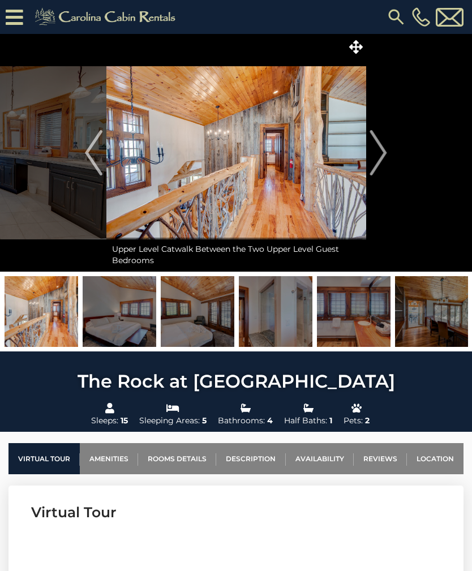
click at [384, 162] on img "Next" at bounding box center [378, 152] width 17 height 45
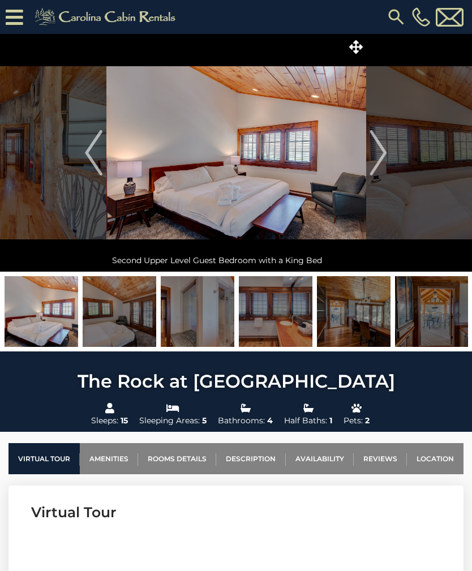
click at [389, 165] on button "Next" at bounding box center [378, 153] width 25 height 238
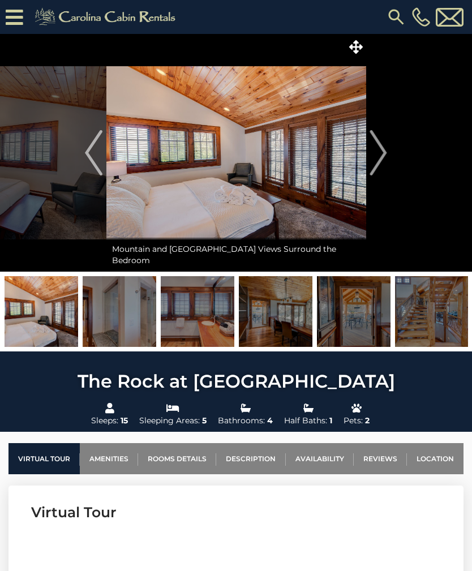
click at [386, 163] on img "Next" at bounding box center [378, 152] width 17 height 45
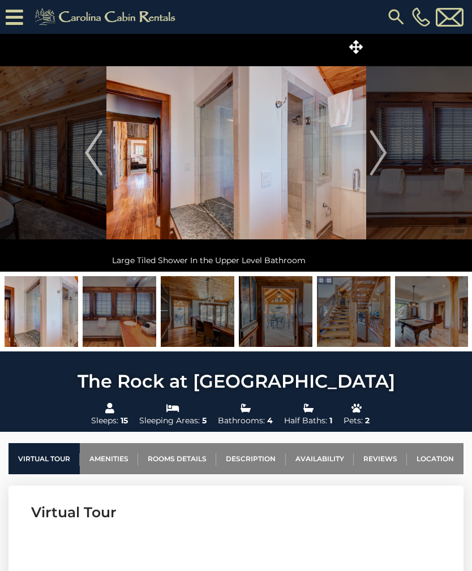
click at [388, 164] on button "Next" at bounding box center [378, 153] width 25 height 238
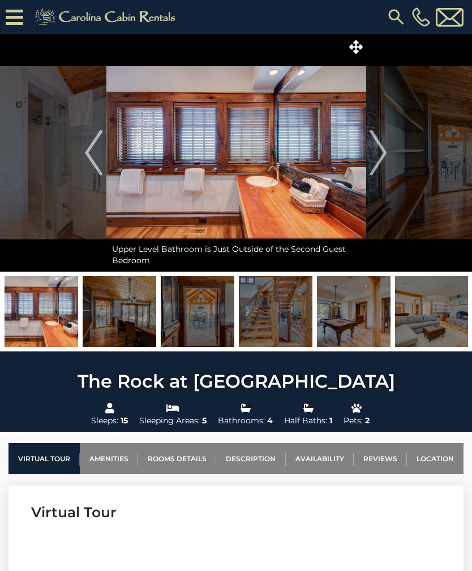
click at [390, 165] on button "Next" at bounding box center [378, 153] width 25 height 238
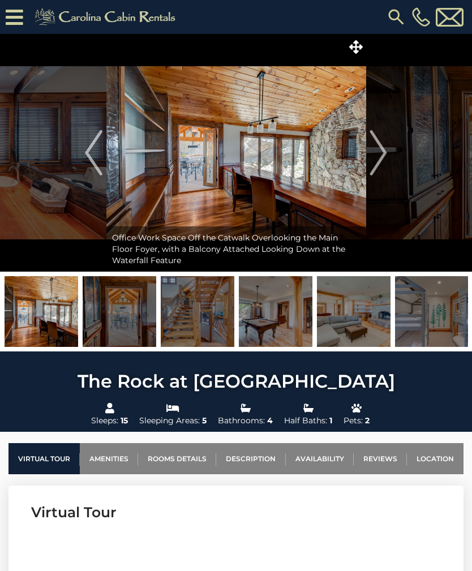
click at [387, 163] on button "Next" at bounding box center [378, 153] width 25 height 238
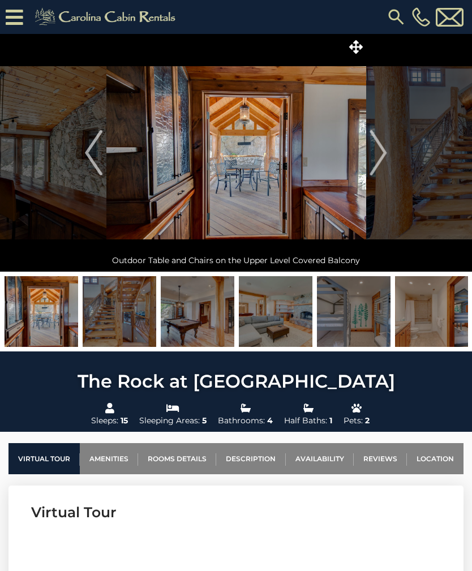
click at [390, 166] on button "Next" at bounding box center [378, 153] width 25 height 238
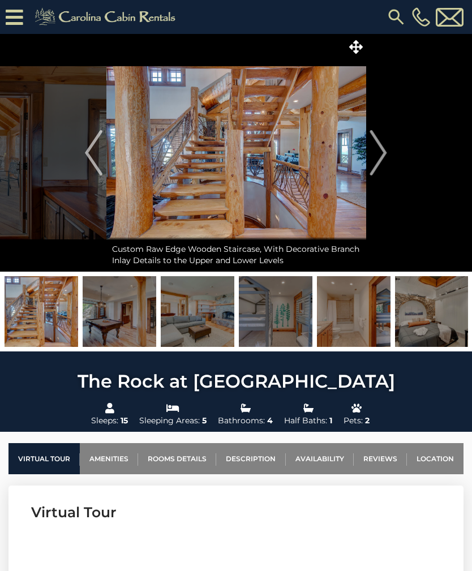
click at [390, 160] on button "Next" at bounding box center [378, 153] width 25 height 238
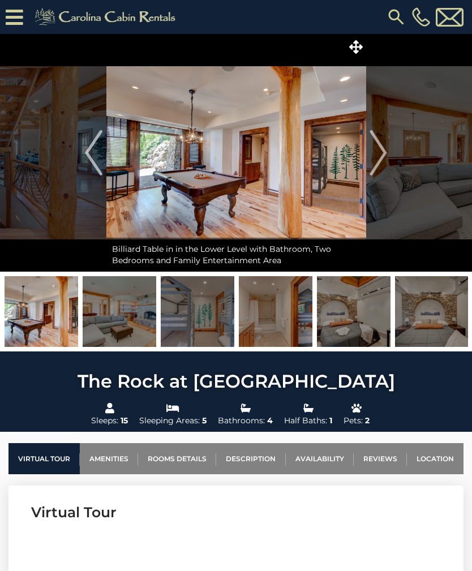
click at [387, 159] on img "Next" at bounding box center [378, 152] width 17 height 45
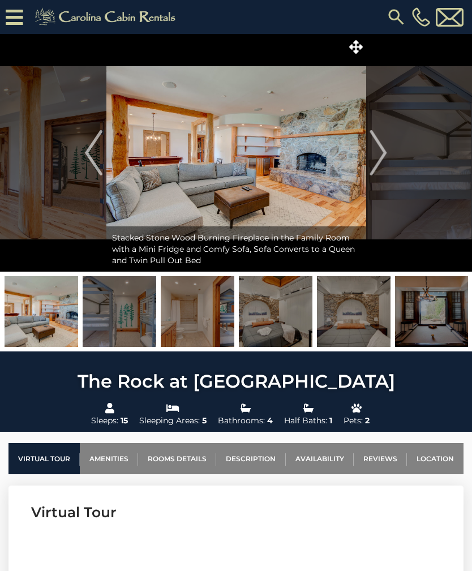
click at [387, 156] on img "Next" at bounding box center [378, 152] width 17 height 45
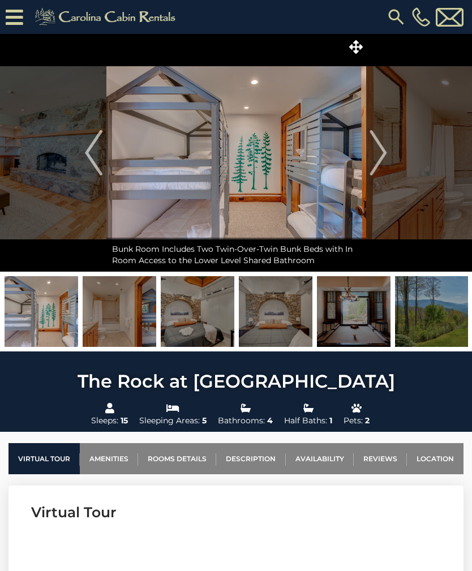
click at [389, 159] on button "Next" at bounding box center [378, 153] width 25 height 238
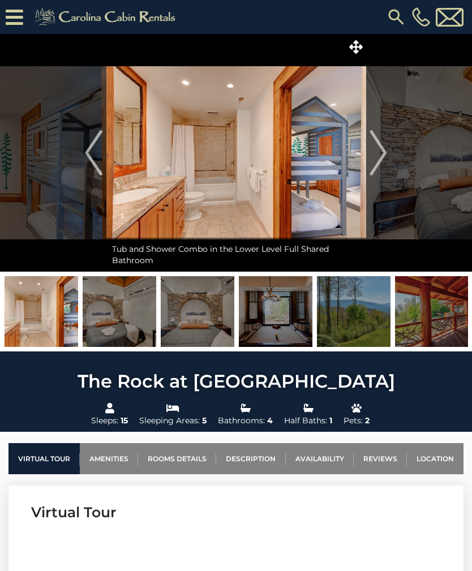
click at [387, 164] on button "Next" at bounding box center [378, 153] width 25 height 238
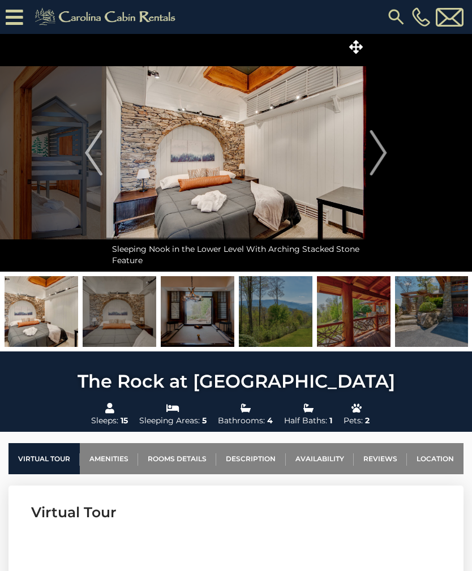
click at [384, 168] on img "Next" at bounding box center [378, 152] width 17 height 45
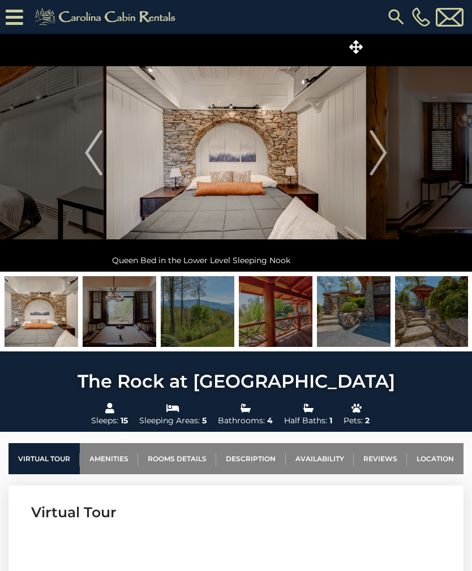
click at [386, 168] on img "Next" at bounding box center [378, 152] width 17 height 45
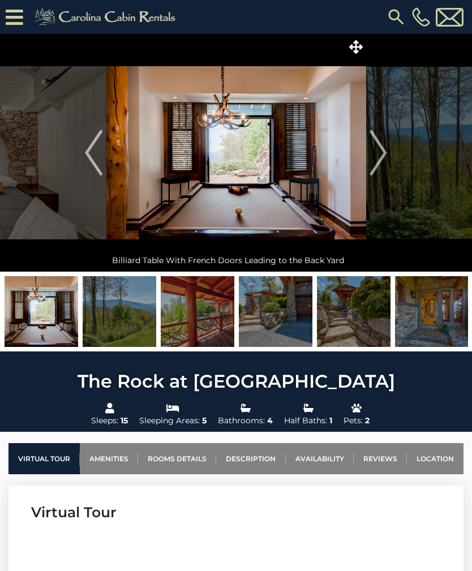
click at [390, 162] on button "Next" at bounding box center [378, 153] width 25 height 238
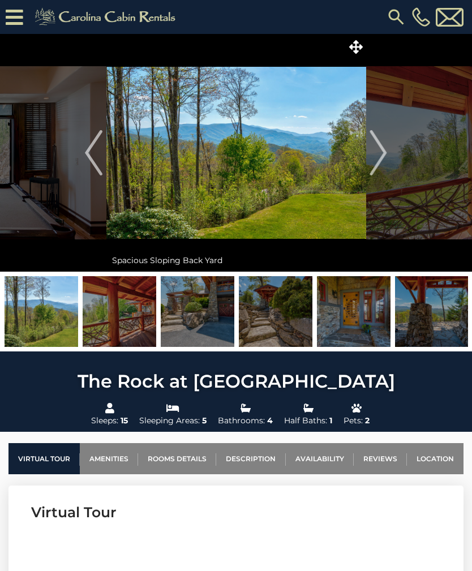
click at [387, 165] on img "Next" at bounding box center [378, 152] width 17 height 45
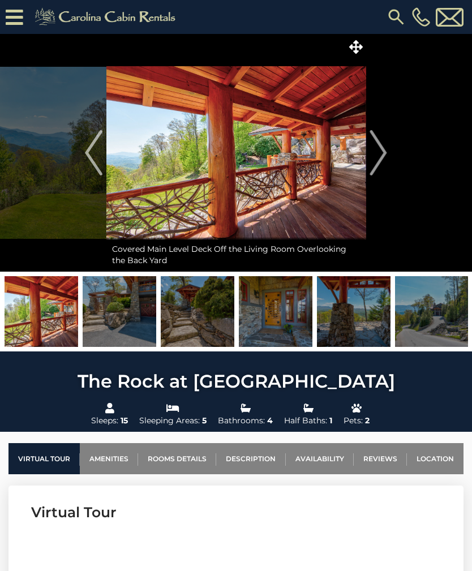
click at [387, 163] on img "Next" at bounding box center [378, 152] width 17 height 45
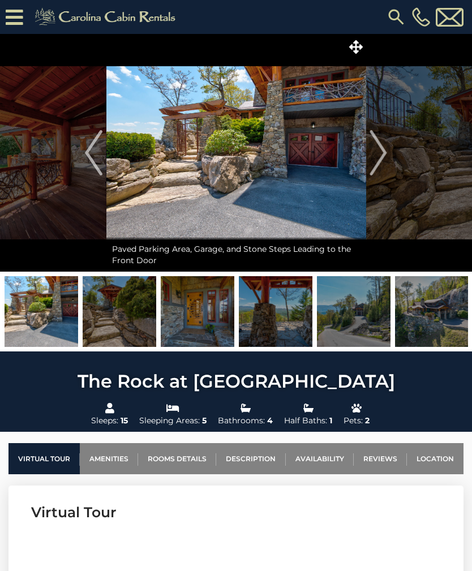
click at [391, 161] on button "Next" at bounding box center [378, 153] width 25 height 238
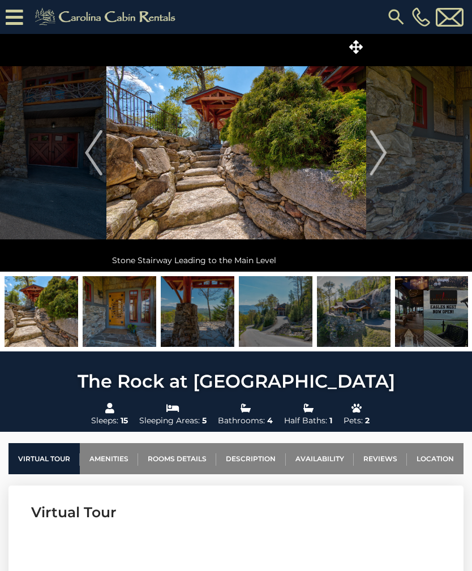
click at [381, 158] on img "Next" at bounding box center [378, 152] width 17 height 45
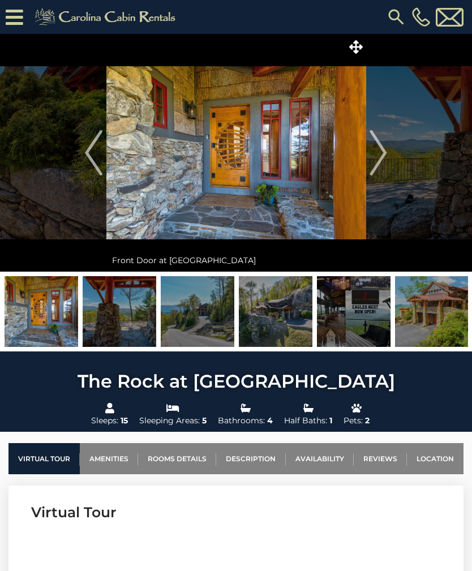
click at [384, 163] on img "Next" at bounding box center [378, 152] width 17 height 45
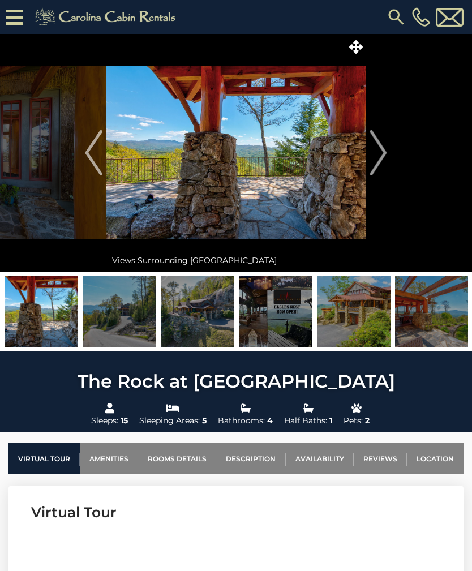
click at [383, 166] on img "Next" at bounding box center [378, 152] width 17 height 45
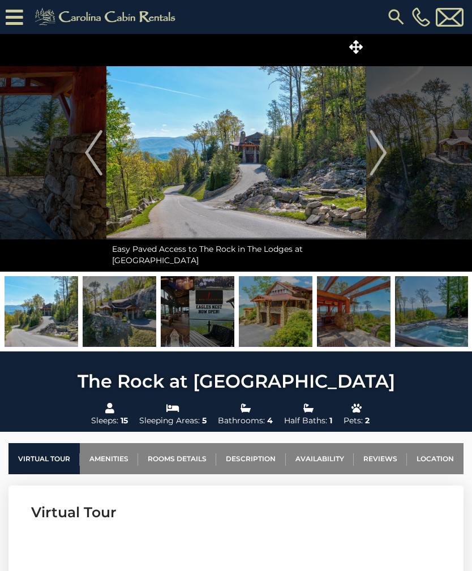
click at [390, 167] on button "Next" at bounding box center [378, 153] width 25 height 238
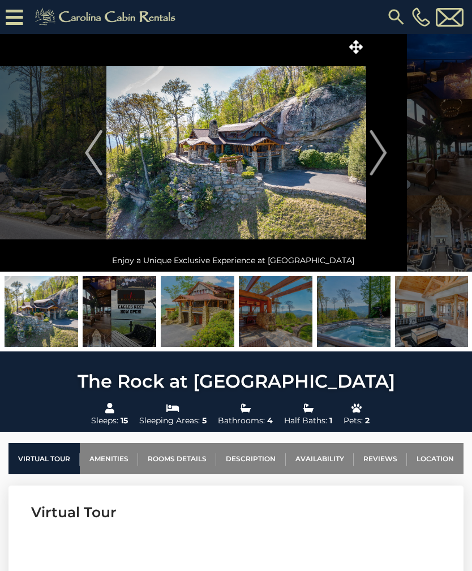
click at [379, 165] on img "Next" at bounding box center [378, 152] width 17 height 45
